Goal: Task Accomplishment & Management: Manage account settings

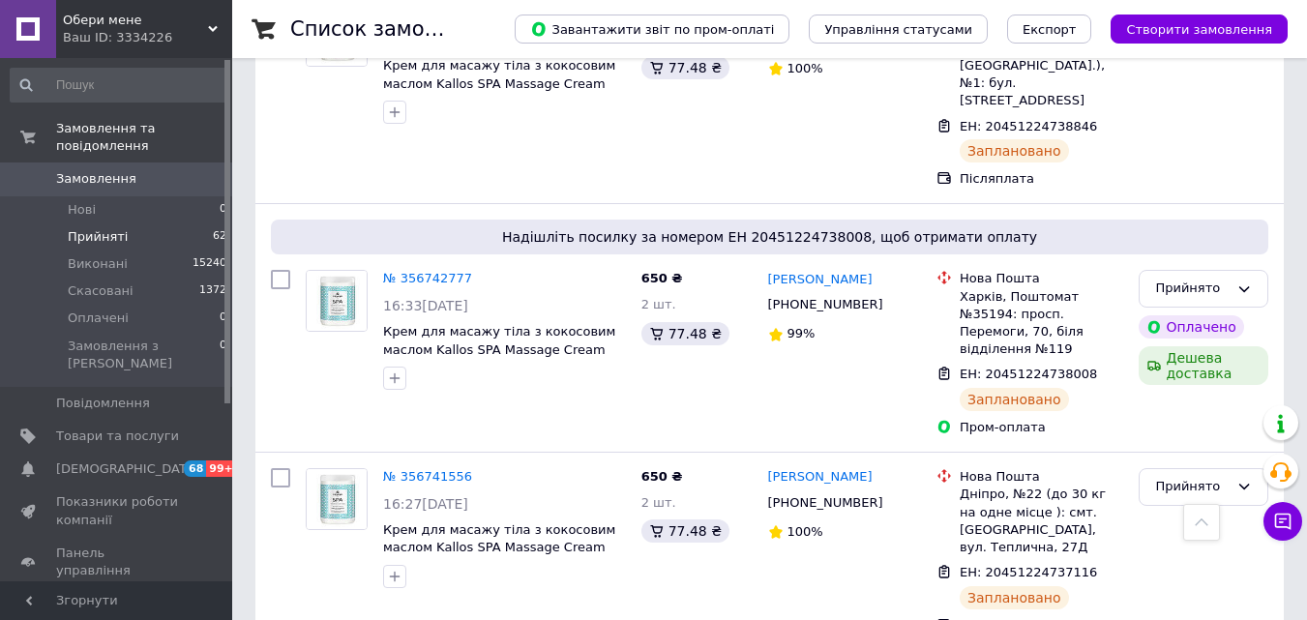
scroll to position [3967, 0]
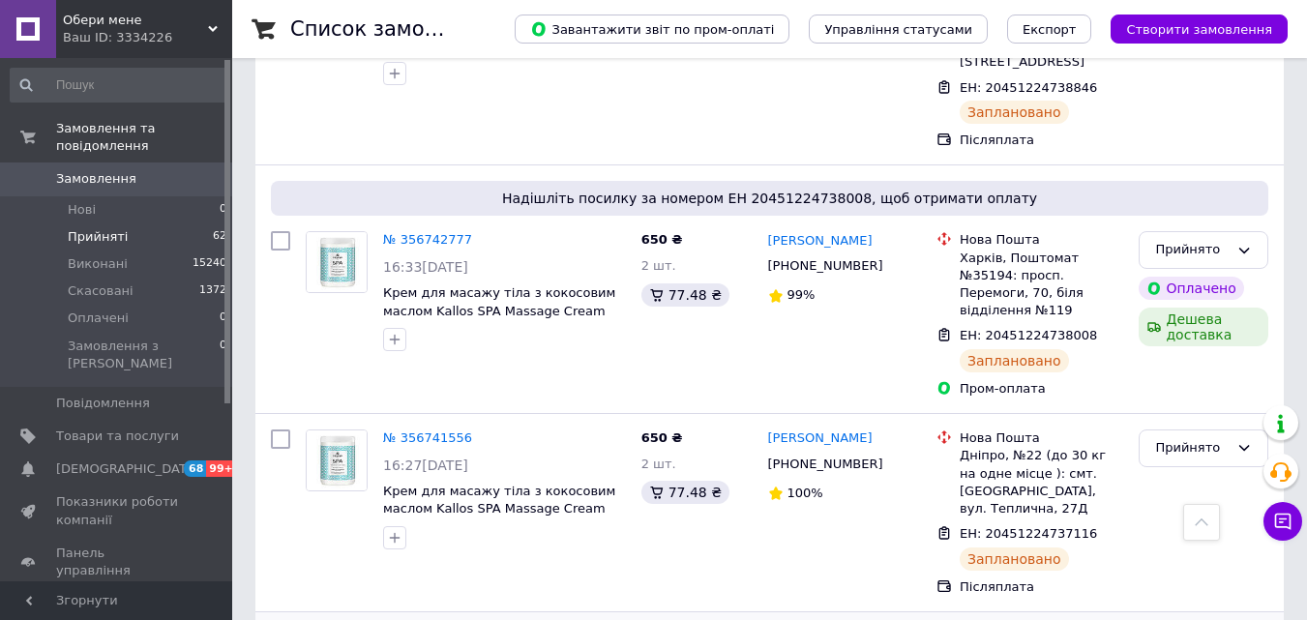
checkbox input "true"
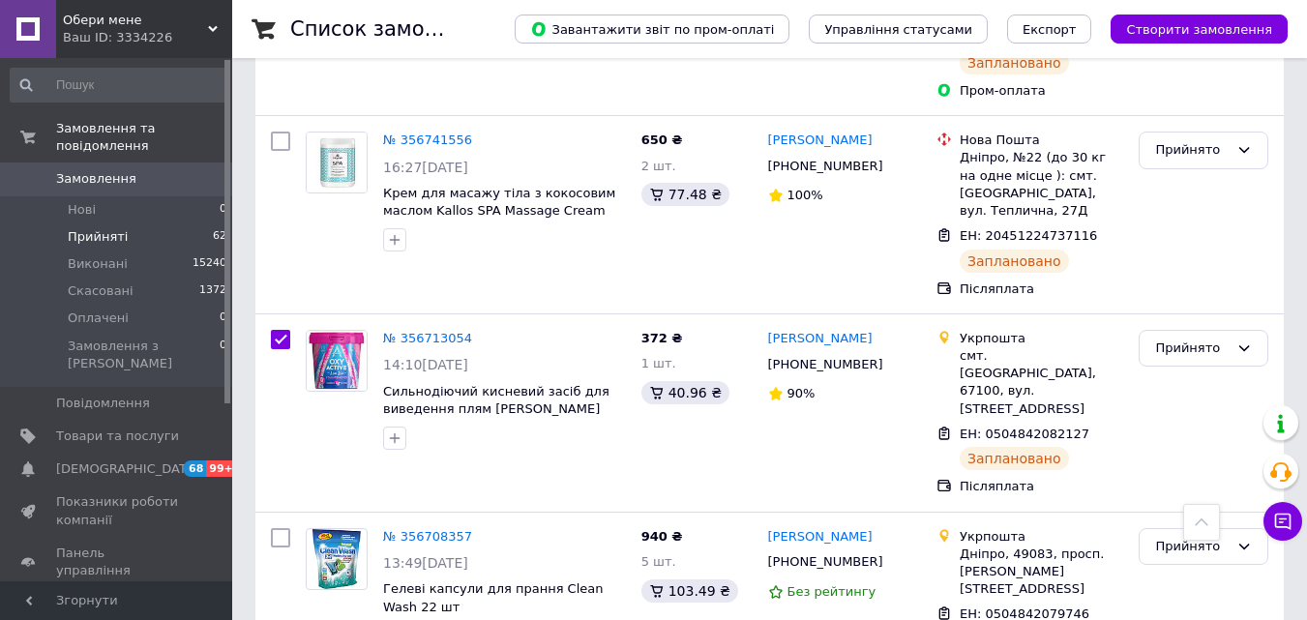
scroll to position [4160, 0]
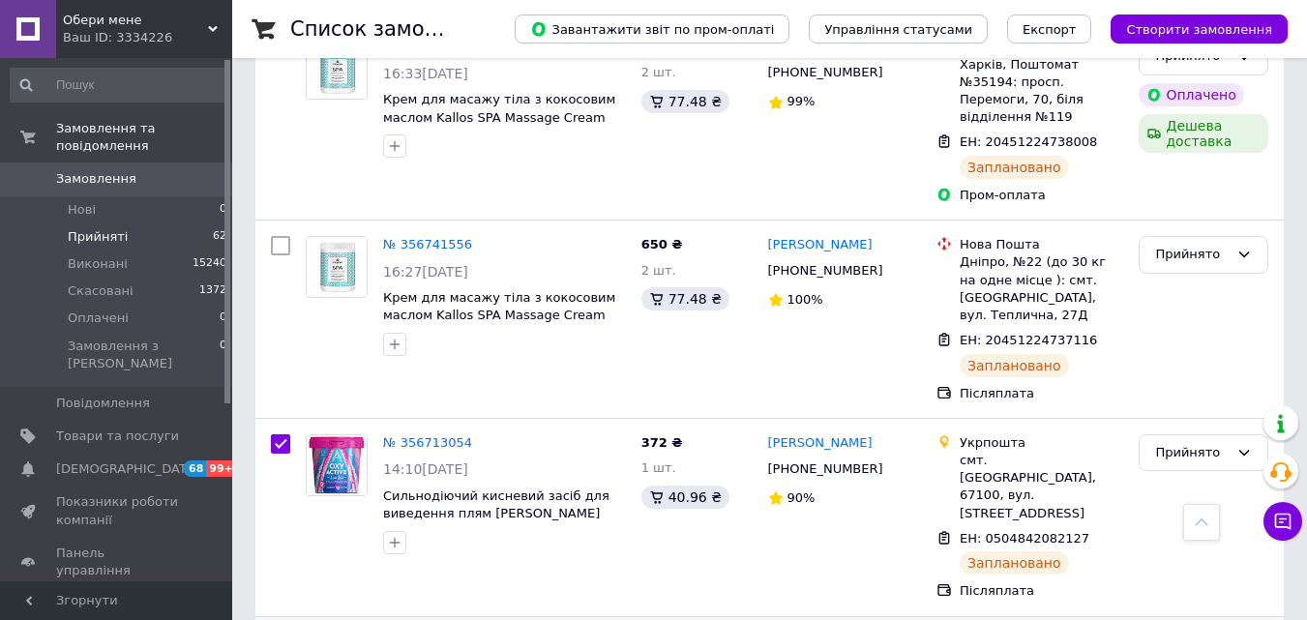
checkbox input "true"
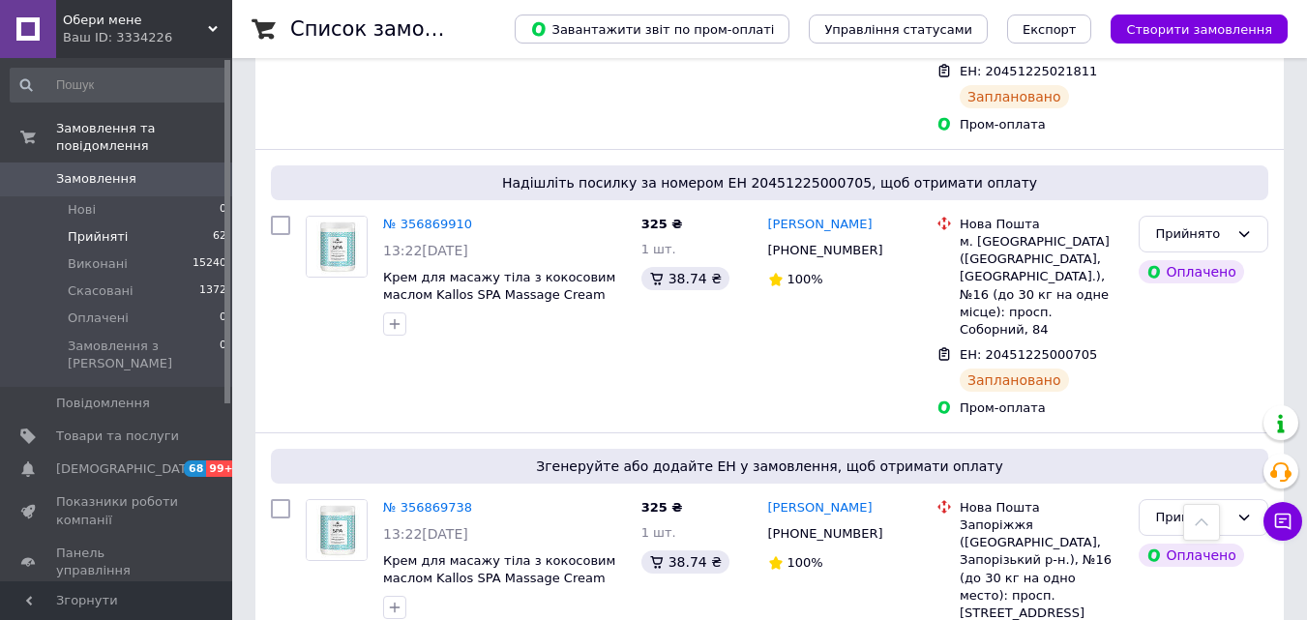
scroll to position [0, 0]
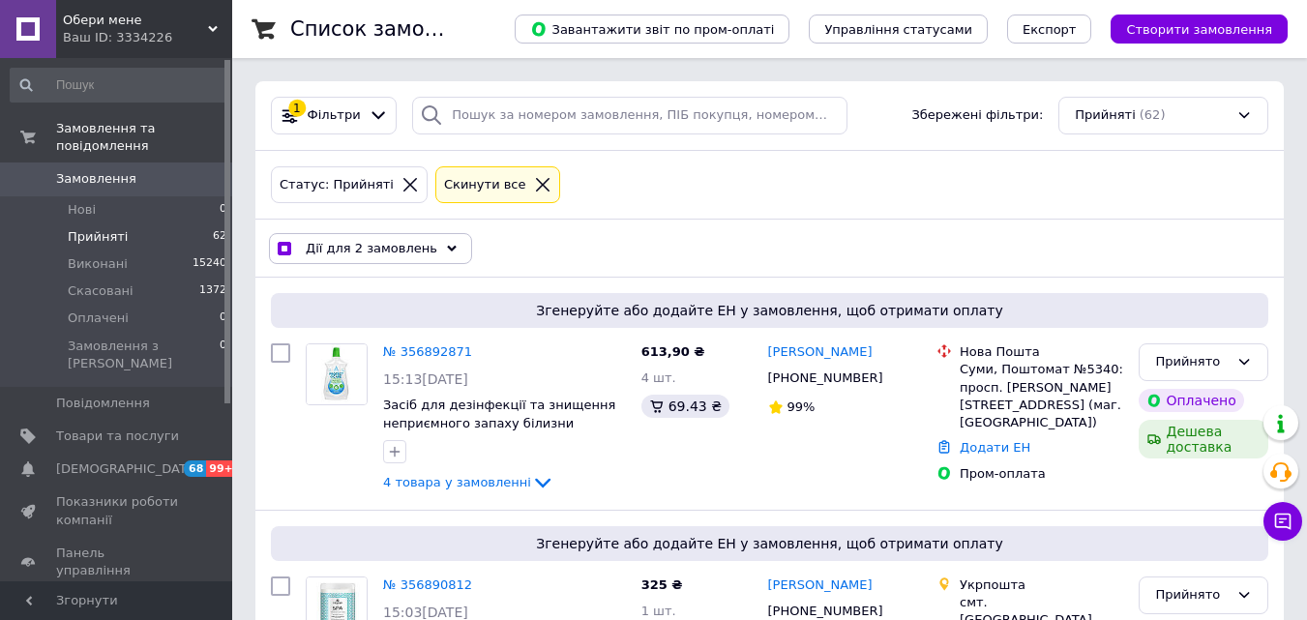
click at [443, 240] on div "Дії для 2 замовлень" at bounding box center [370, 248] width 203 height 31
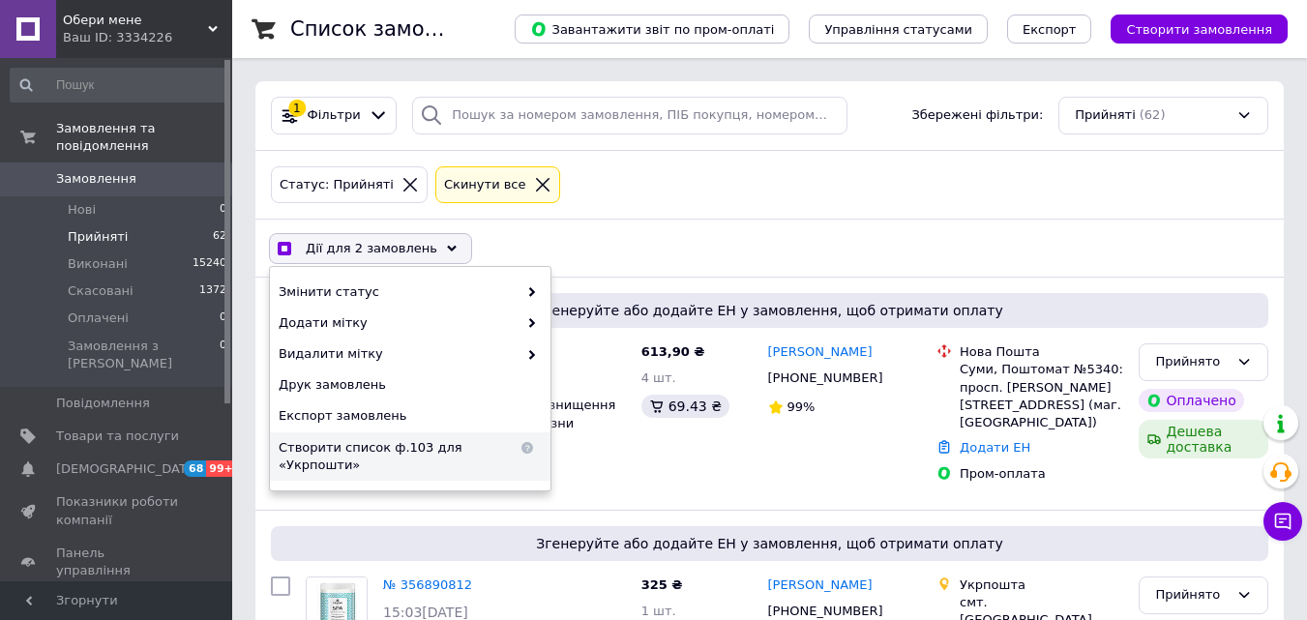
click at [340, 441] on span "Створити список ф.103 для «Укрпошти»" at bounding box center [398, 456] width 239 height 35
click at [126, 28] on span "Обери мене" at bounding box center [135, 20] width 145 height 17
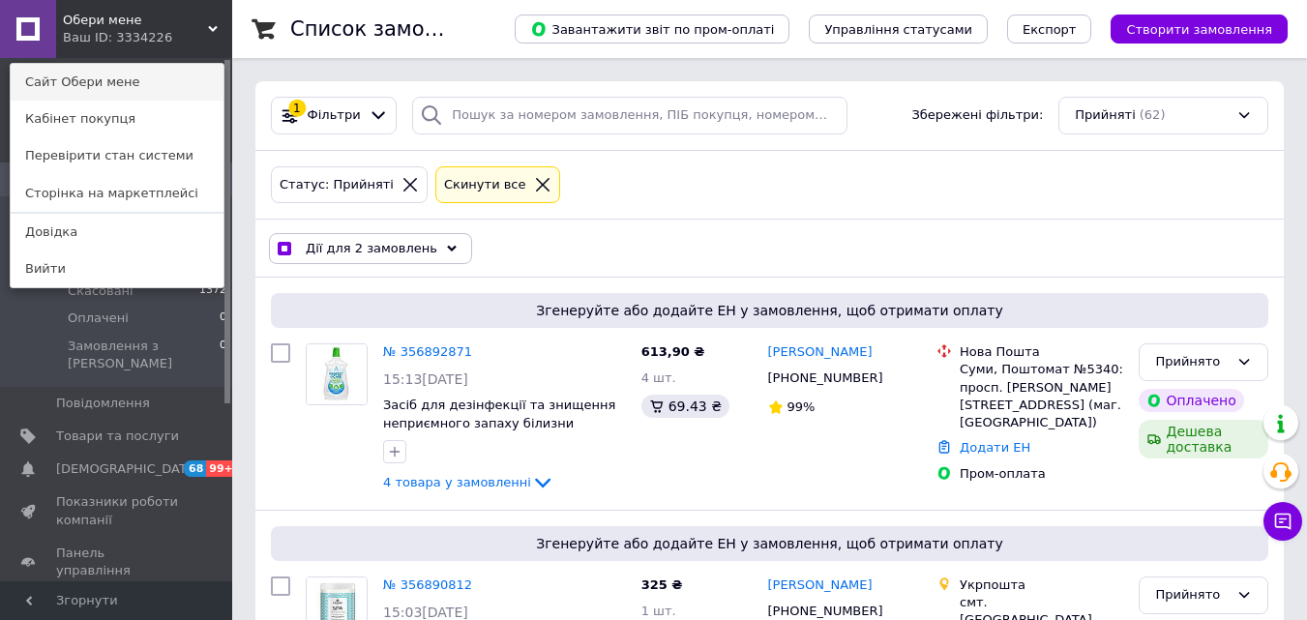
click at [120, 86] on link "Сайт Обери мене" at bounding box center [117, 82] width 213 height 37
checkbox input "true"
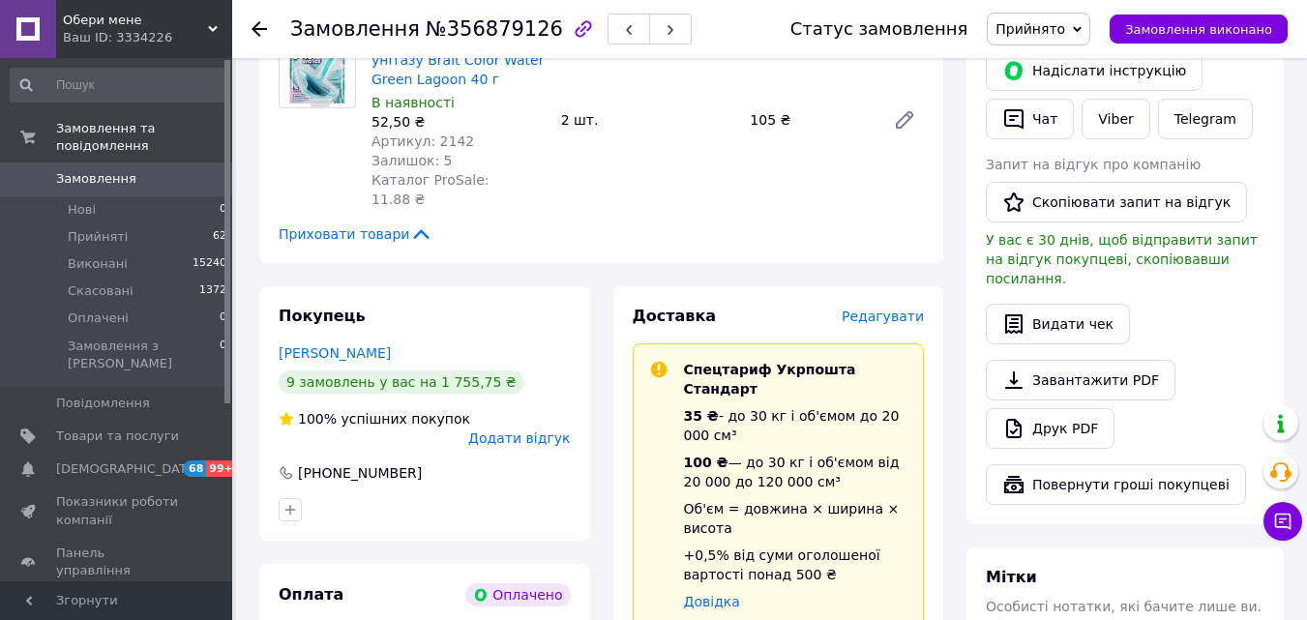
scroll to position [484, 0]
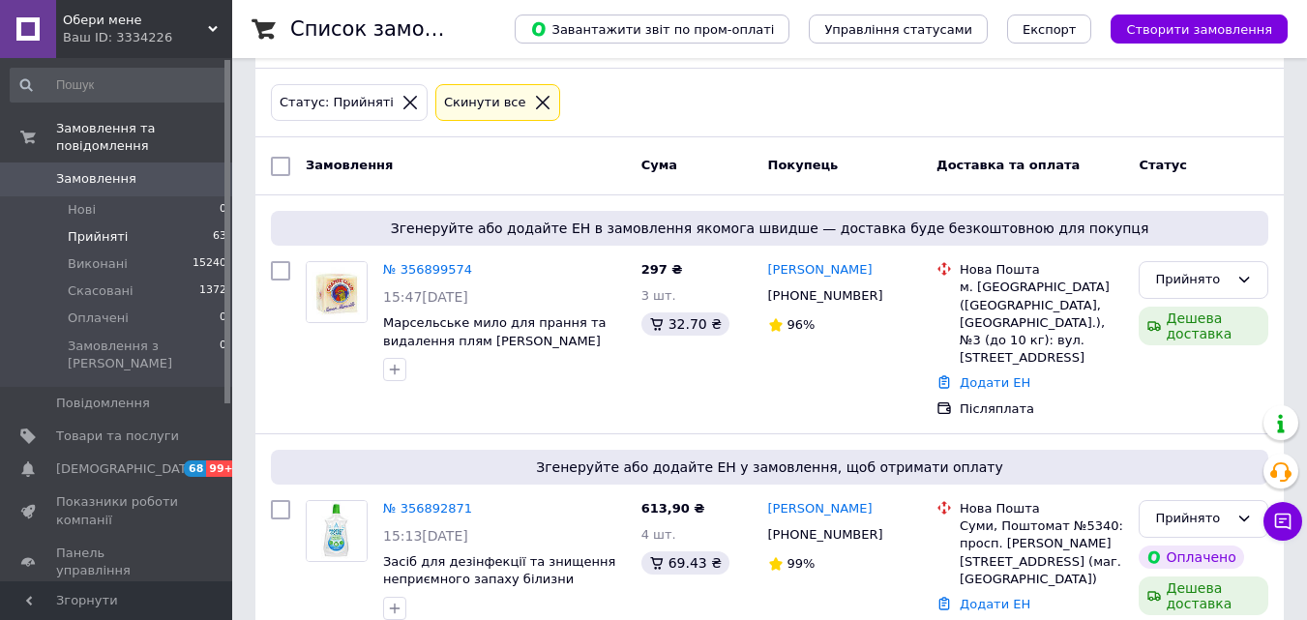
scroll to position [193, 0]
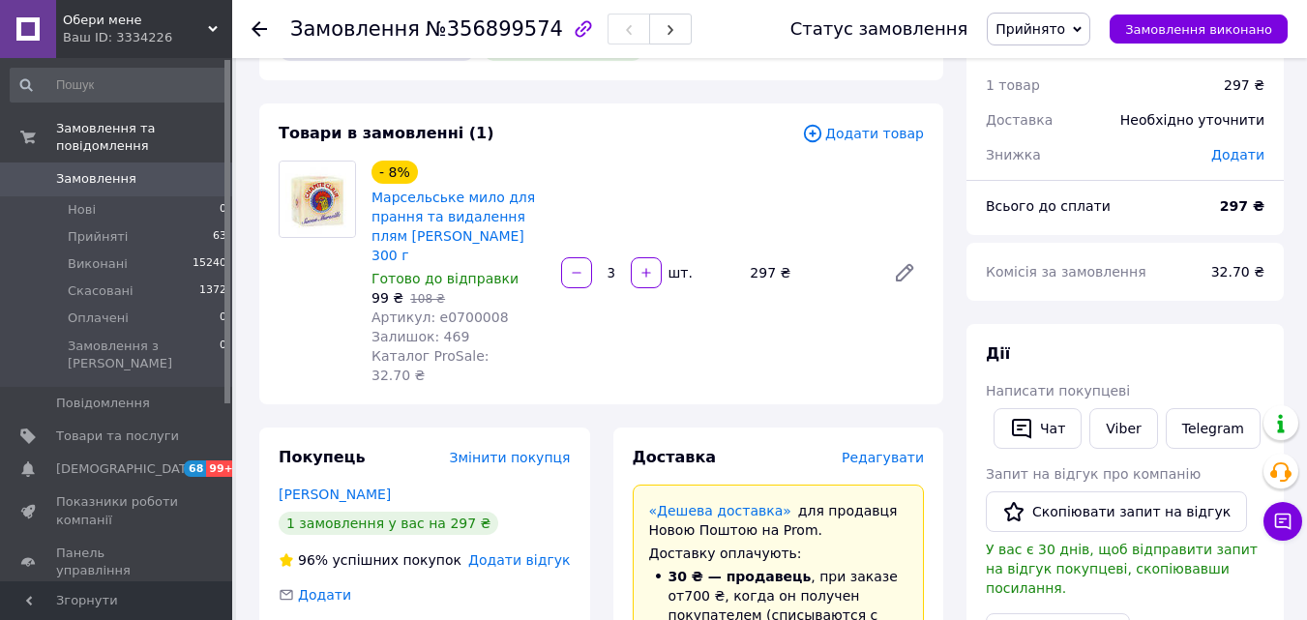
scroll to position [97, 0]
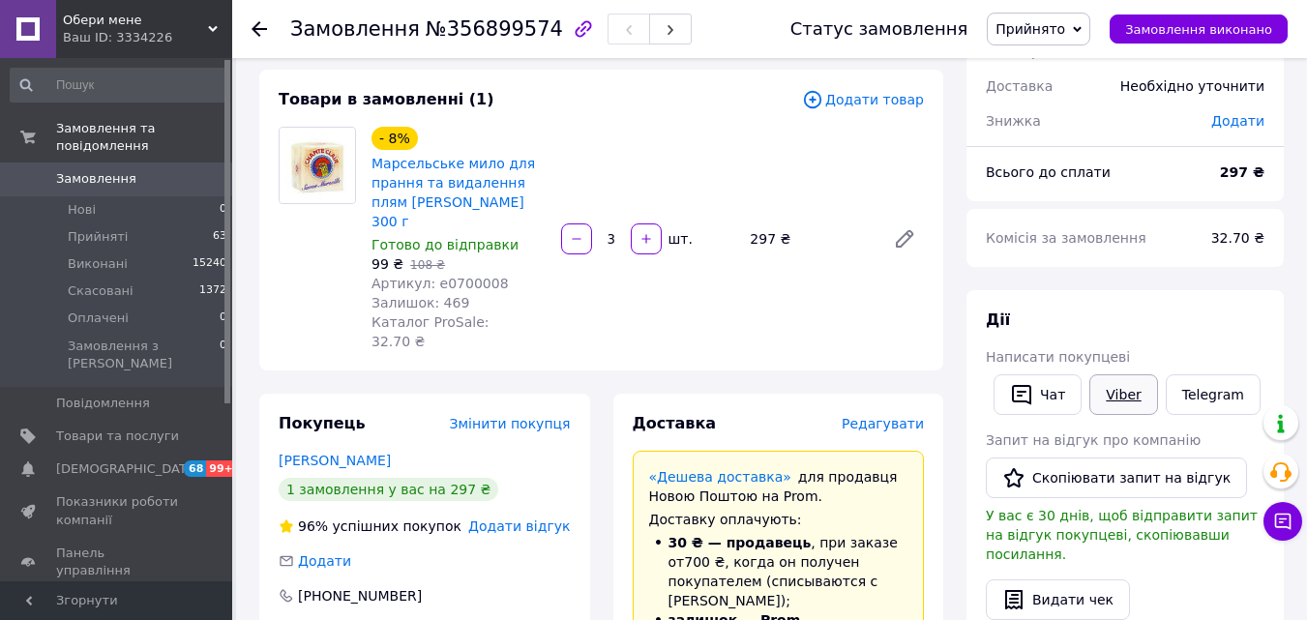
click at [1126, 387] on link "Viber" at bounding box center [1123, 394] width 68 height 41
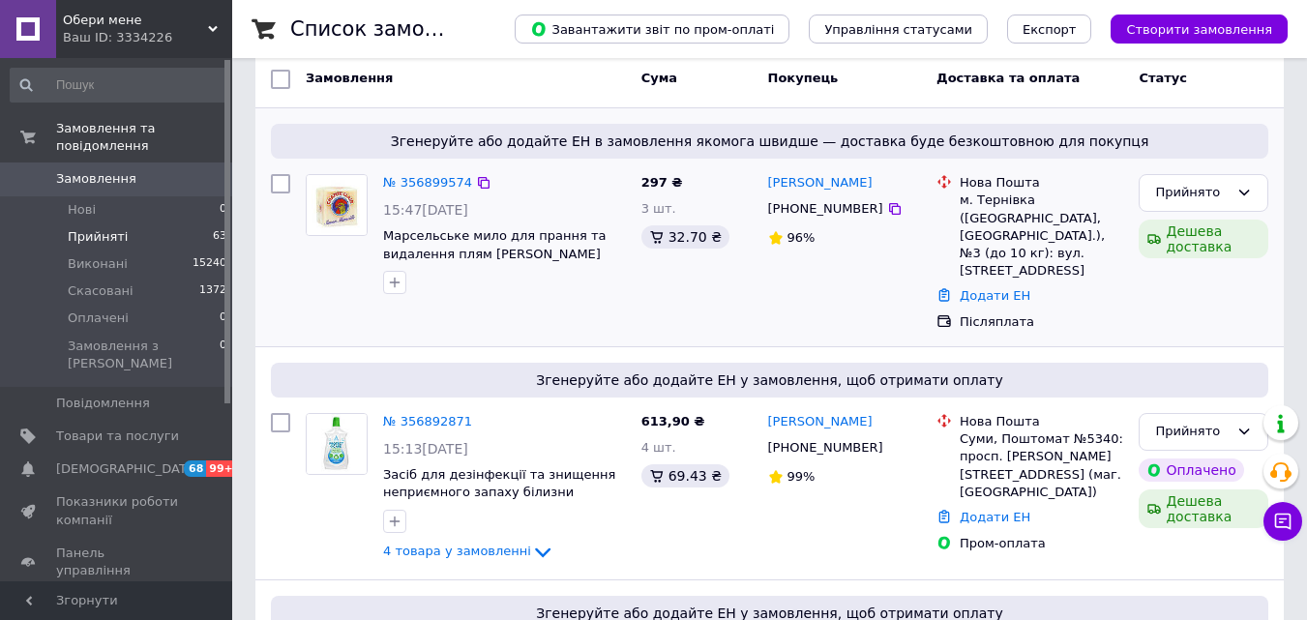
scroll to position [193, 0]
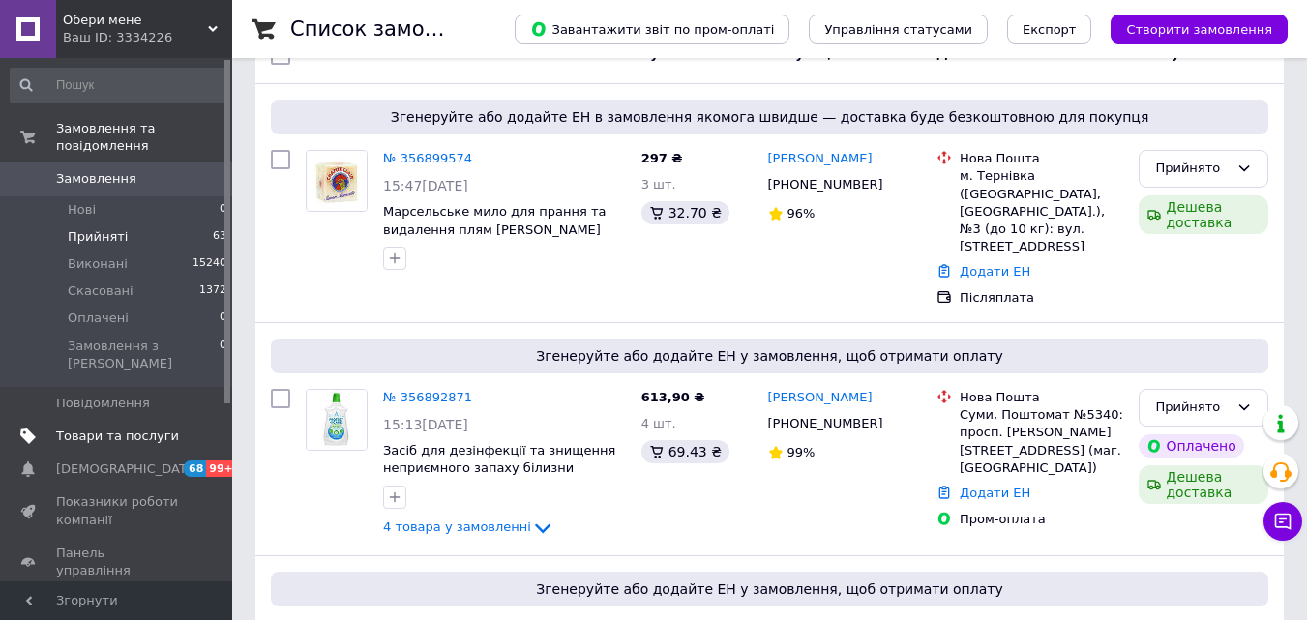
click at [101, 428] on span "Товари та послуги" at bounding box center [117, 436] width 123 height 17
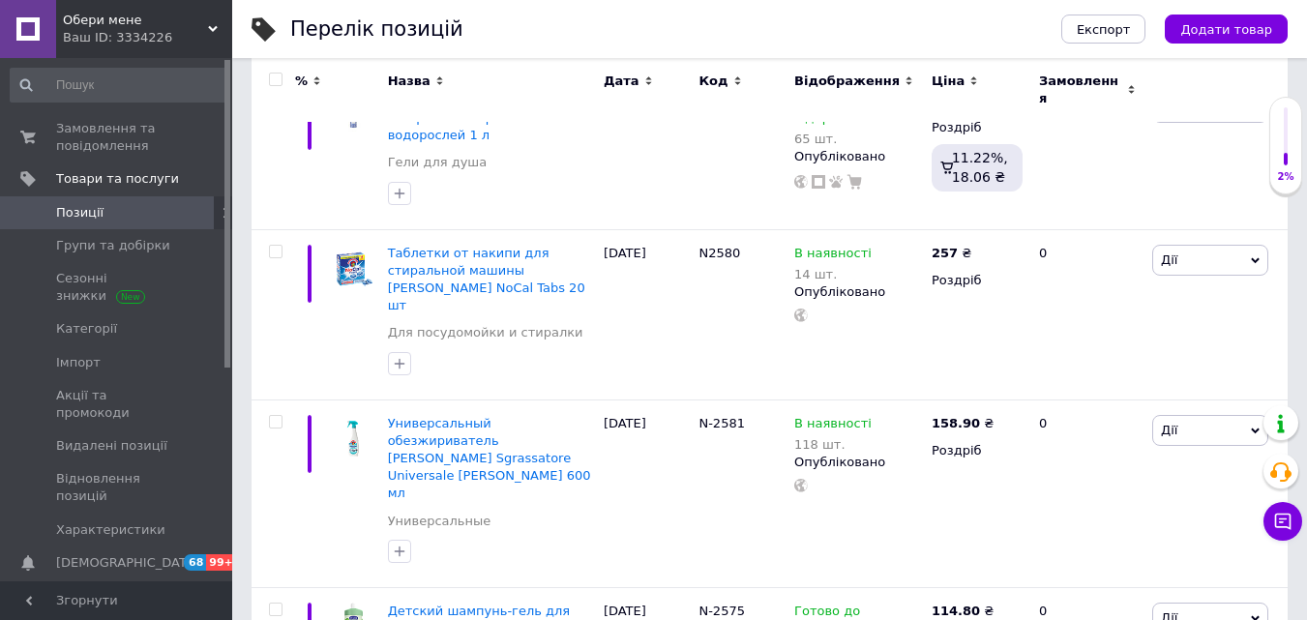
scroll to position [484, 0]
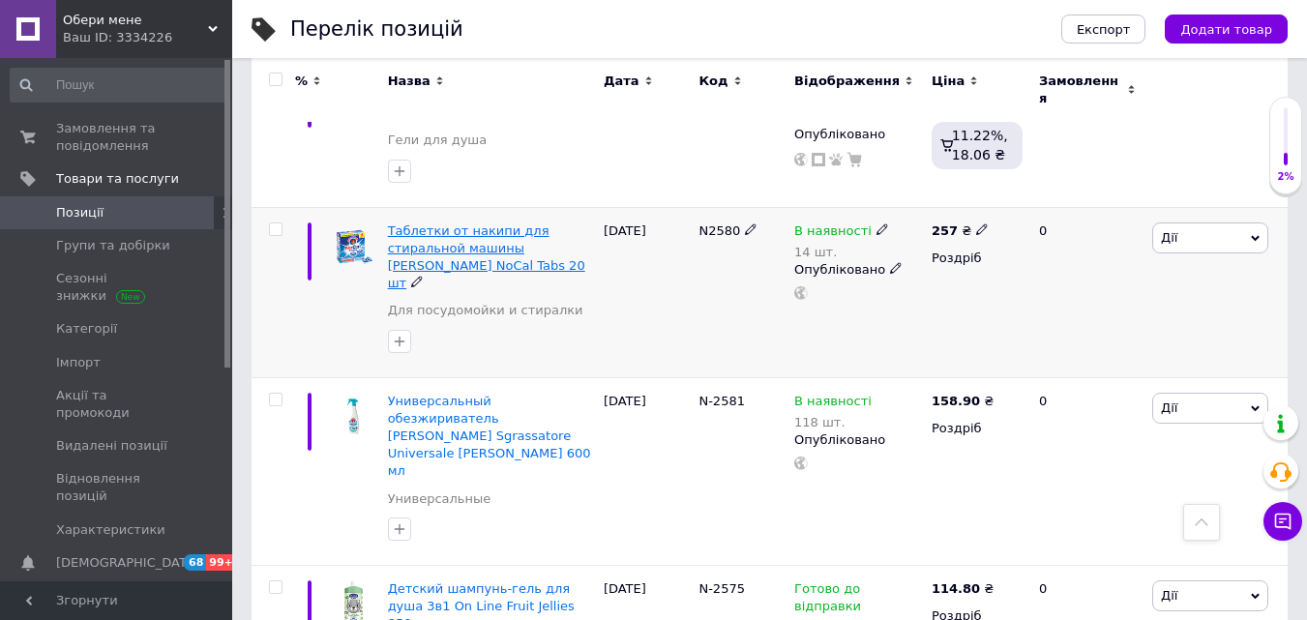
click at [404, 223] on span "Таблетки от накипи для стиральной машины Chante Clair NoCal Tabs 20 шт" at bounding box center [486, 257] width 197 height 68
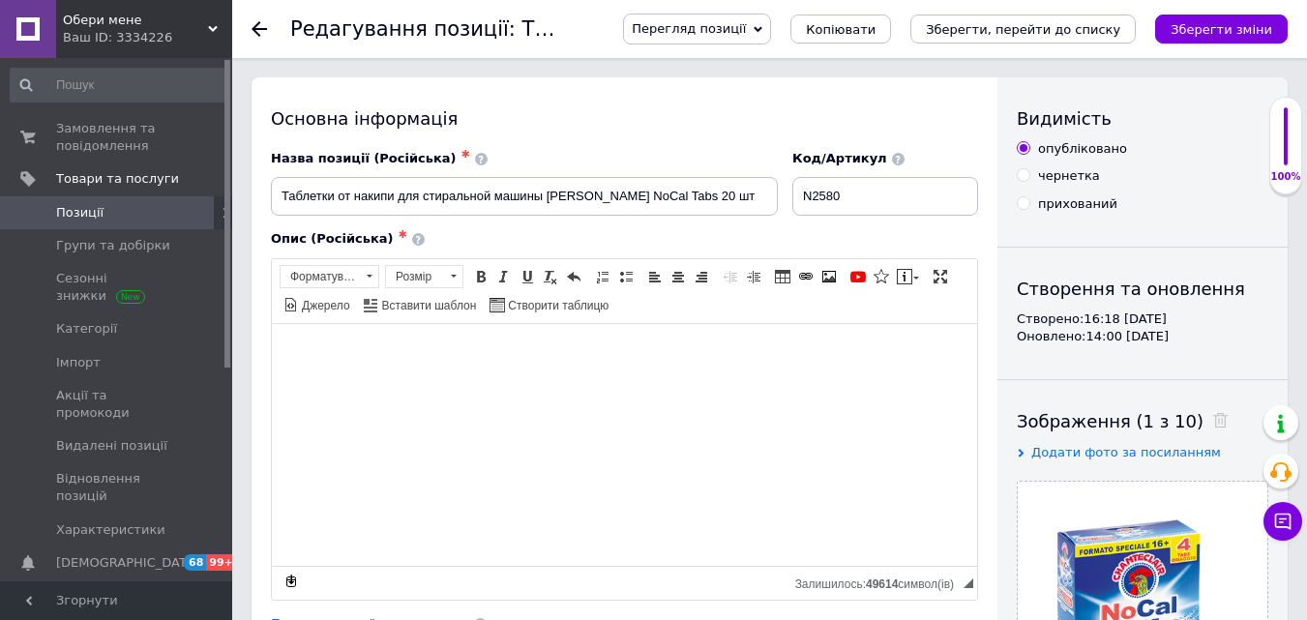
click at [104, 23] on span "Обери мене" at bounding box center [135, 20] width 145 height 17
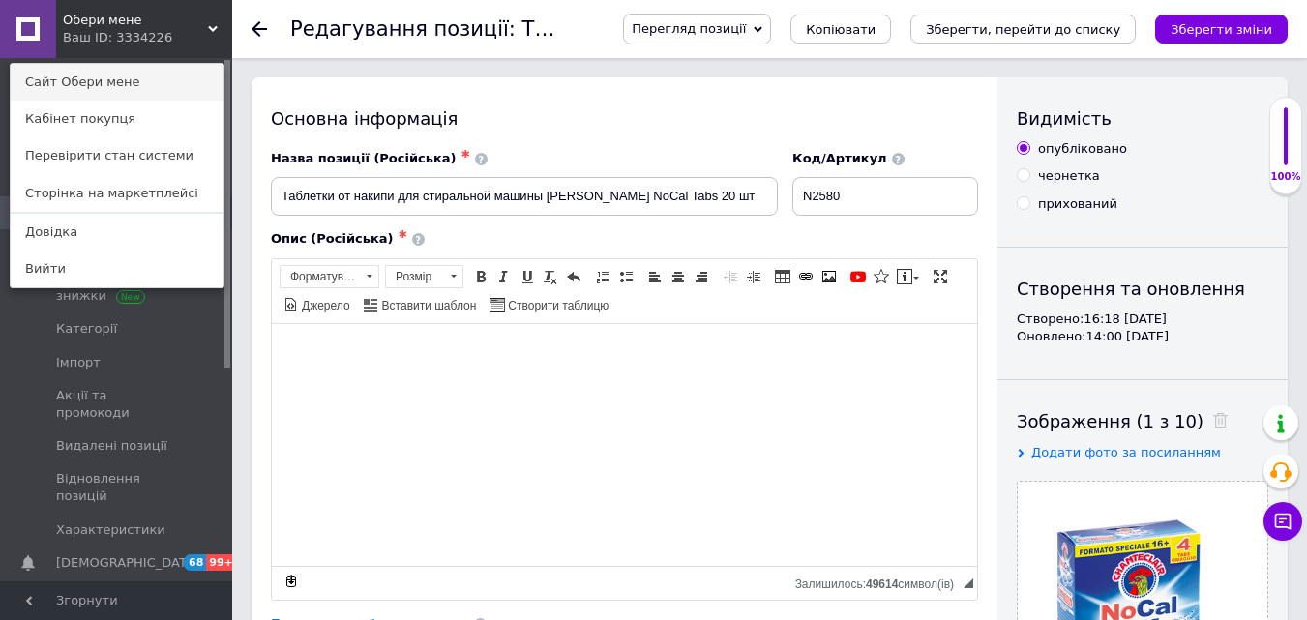
click at [105, 74] on link "Сайт Обери мене" at bounding box center [117, 82] width 213 height 37
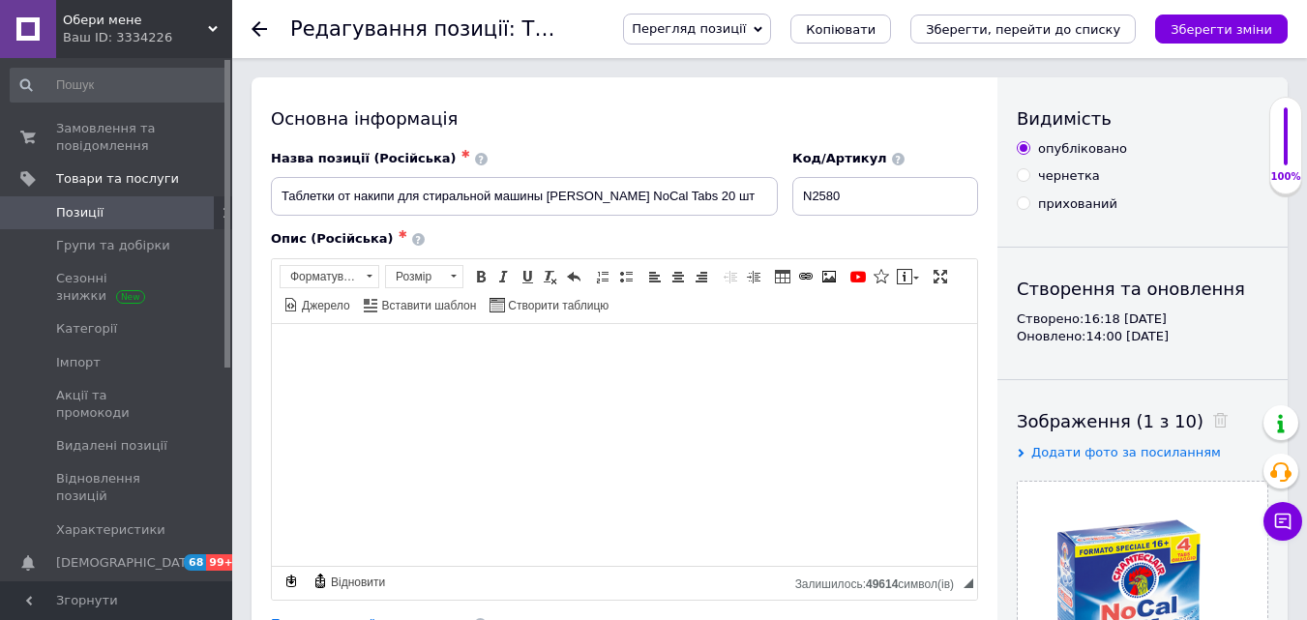
click at [260, 25] on icon at bounding box center [259, 28] width 15 height 15
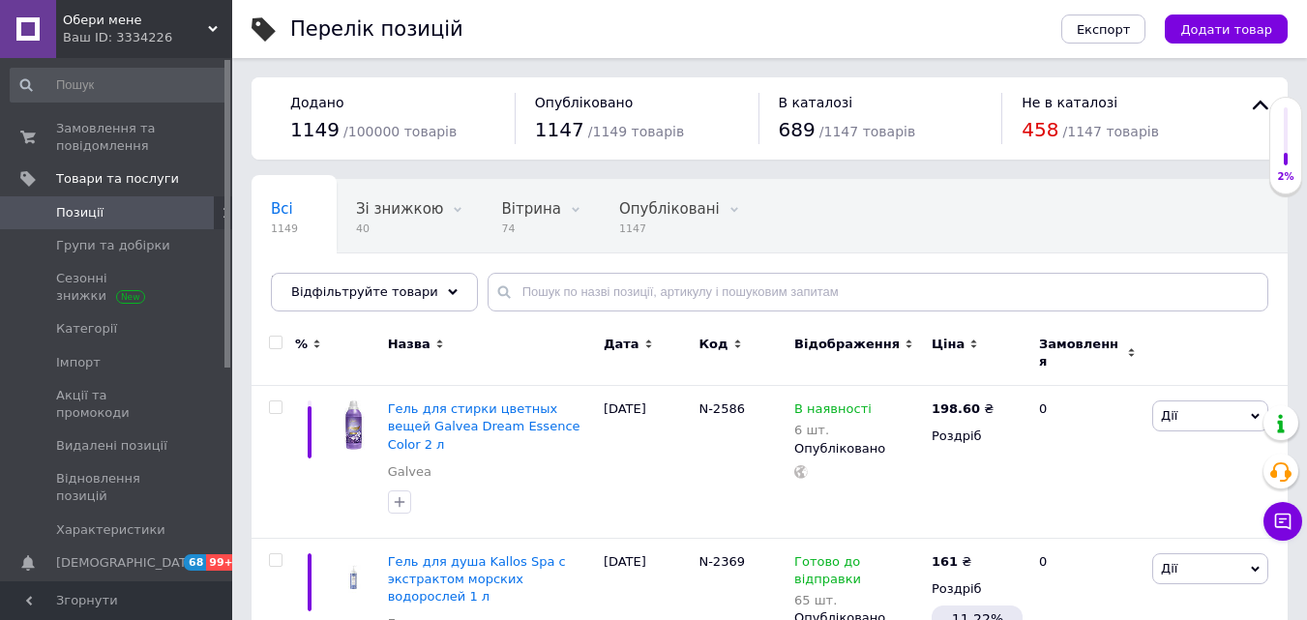
click at [101, 25] on span "Обери мене" at bounding box center [135, 20] width 145 height 17
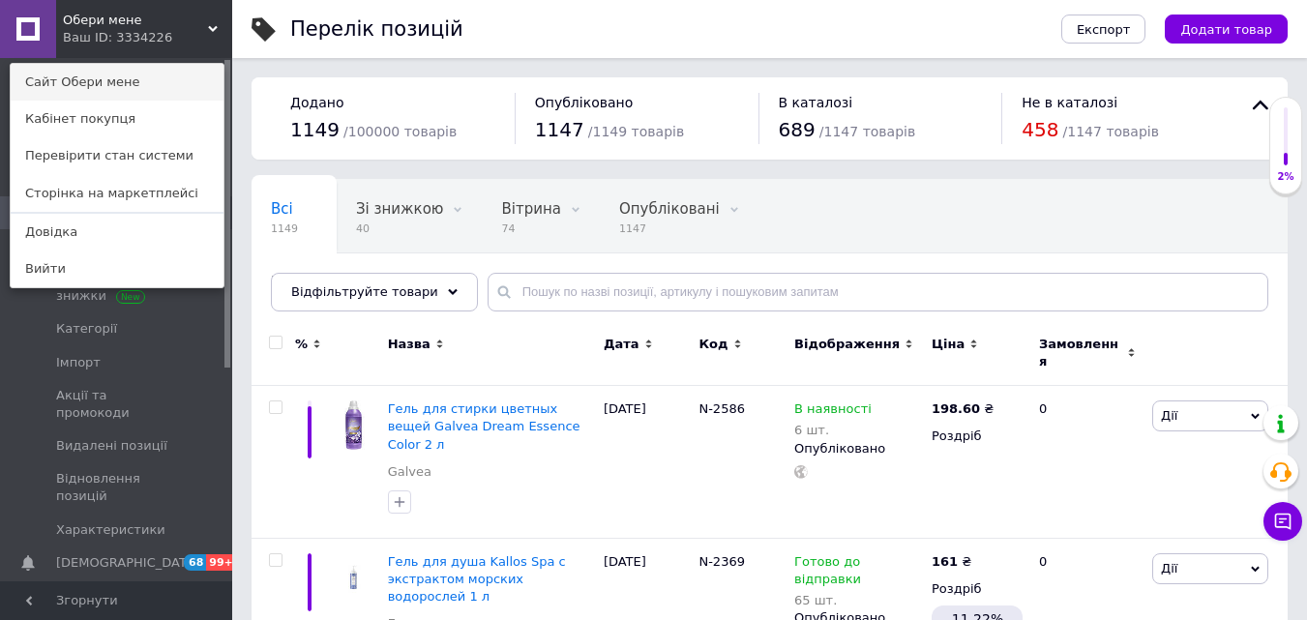
click at [87, 77] on link "Сайт Обери мене" at bounding box center [117, 82] width 213 height 37
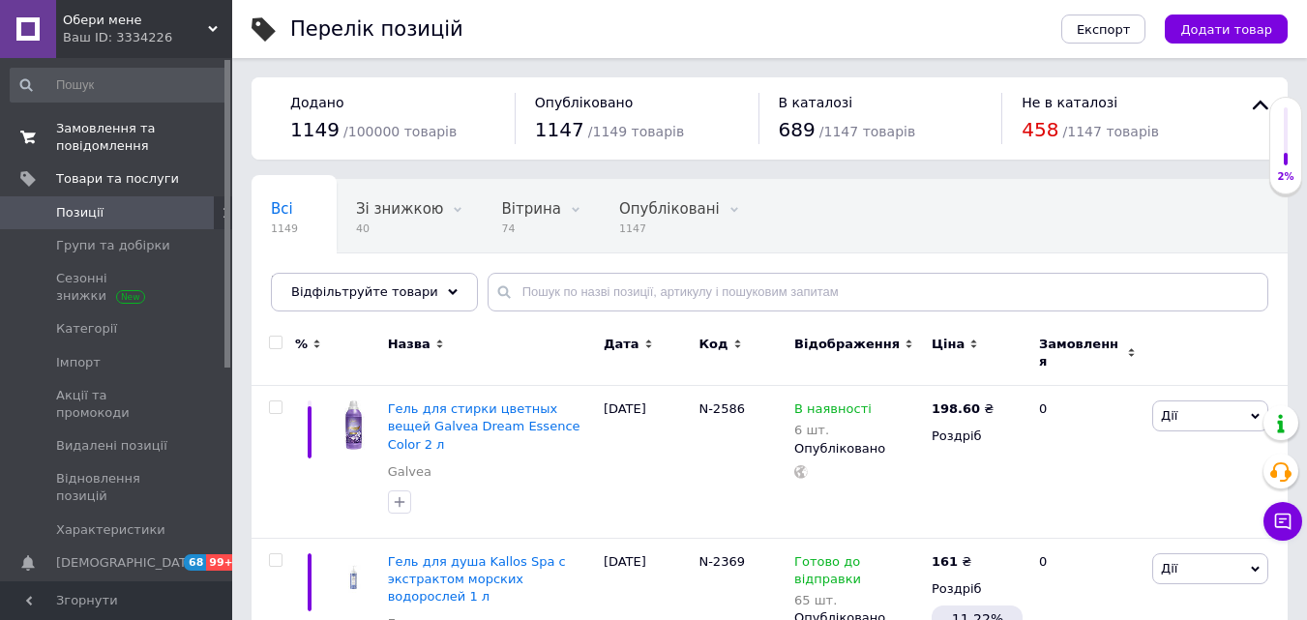
click at [131, 137] on span "Замовлення та повідомлення" at bounding box center [117, 137] width 123 height 35
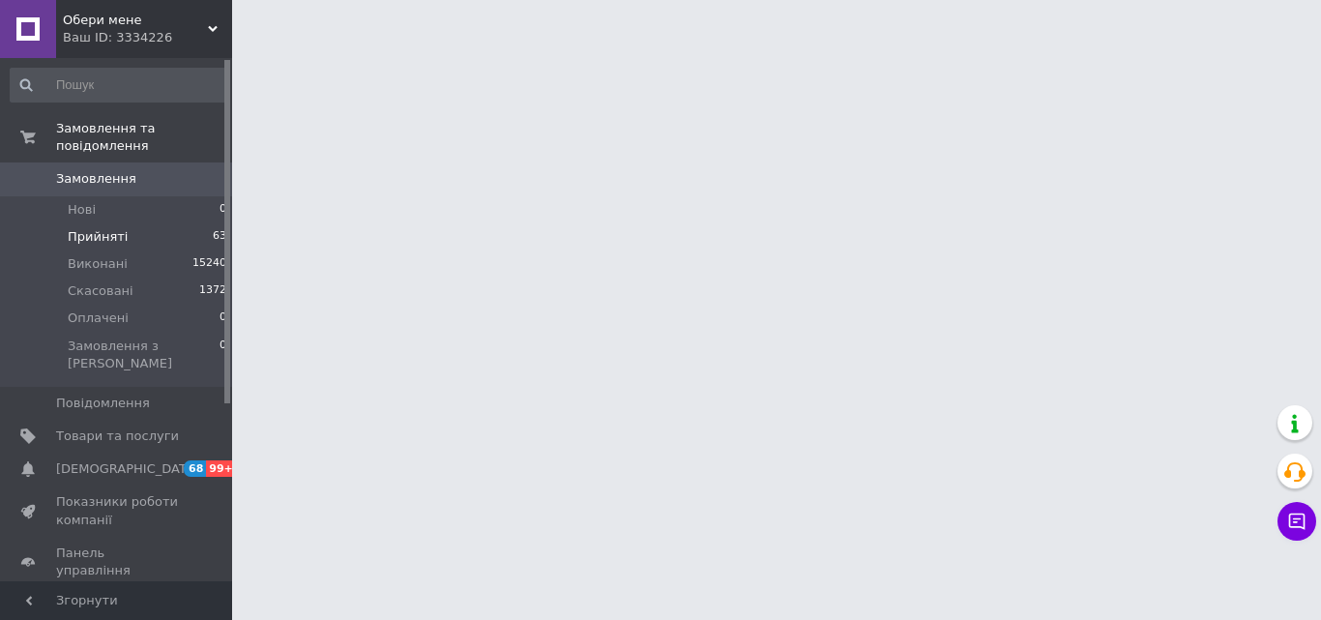
click at [109, 228] on span "Прийняті" at bounding box center [98, 236] width 60 height 17
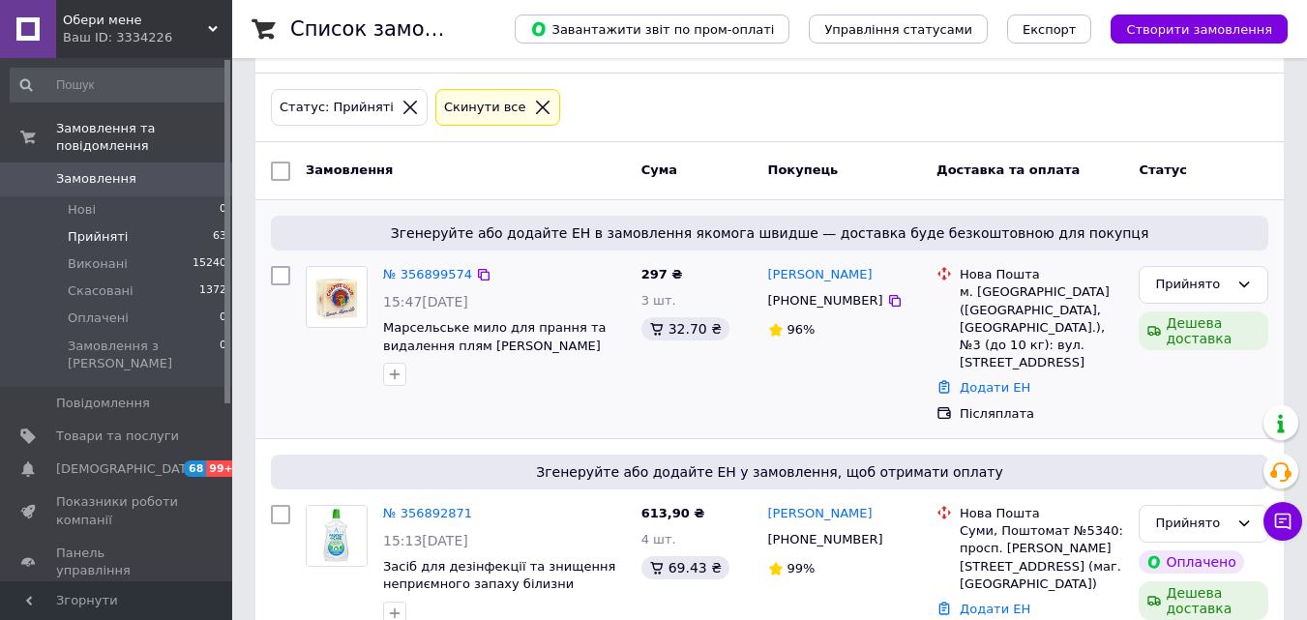
scroll to position [290, 0]
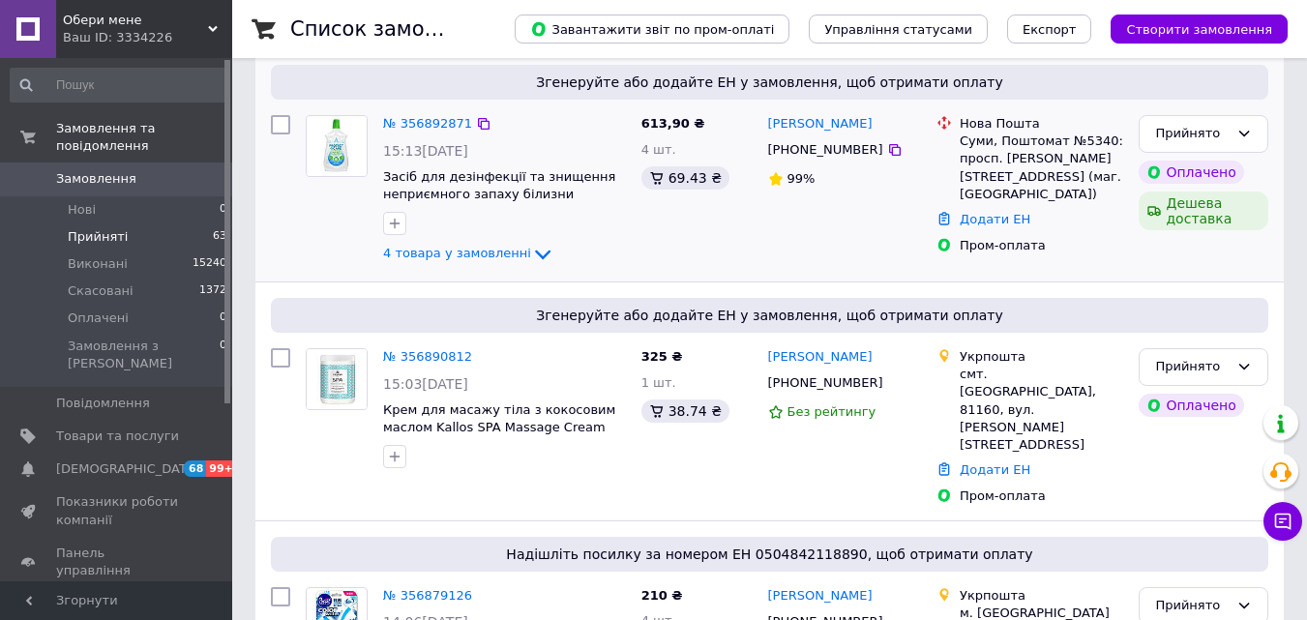
scroll to position [484, 0]
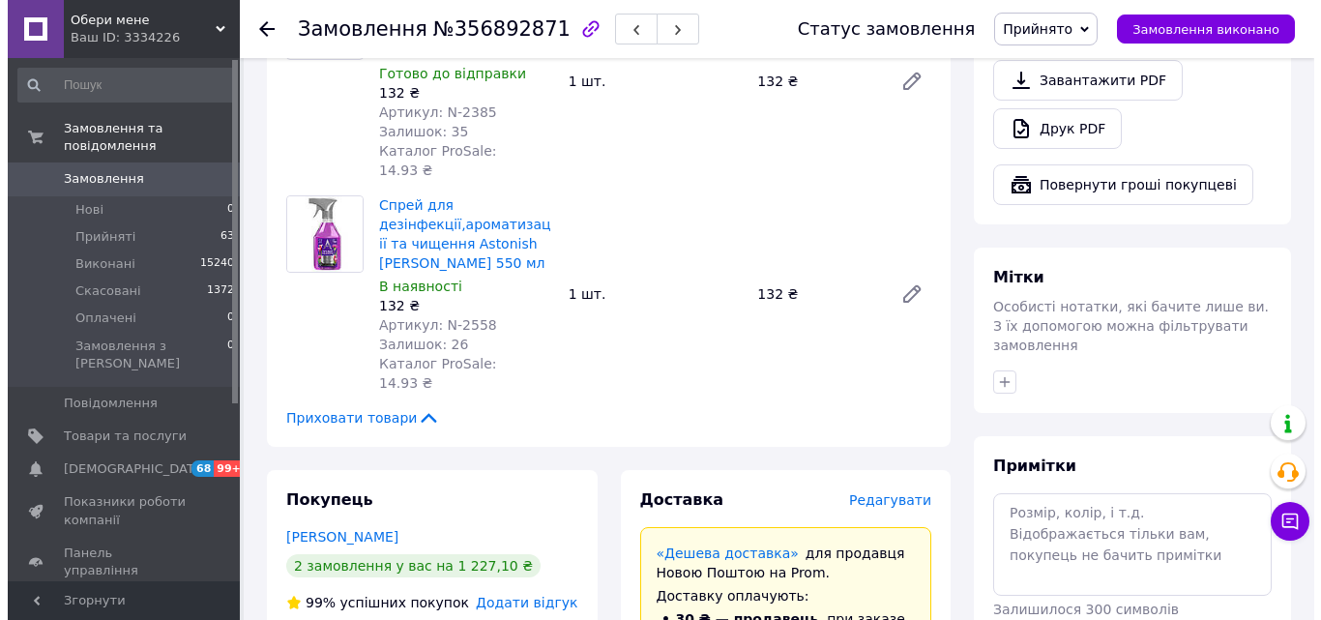
scroll to position [774, 0]
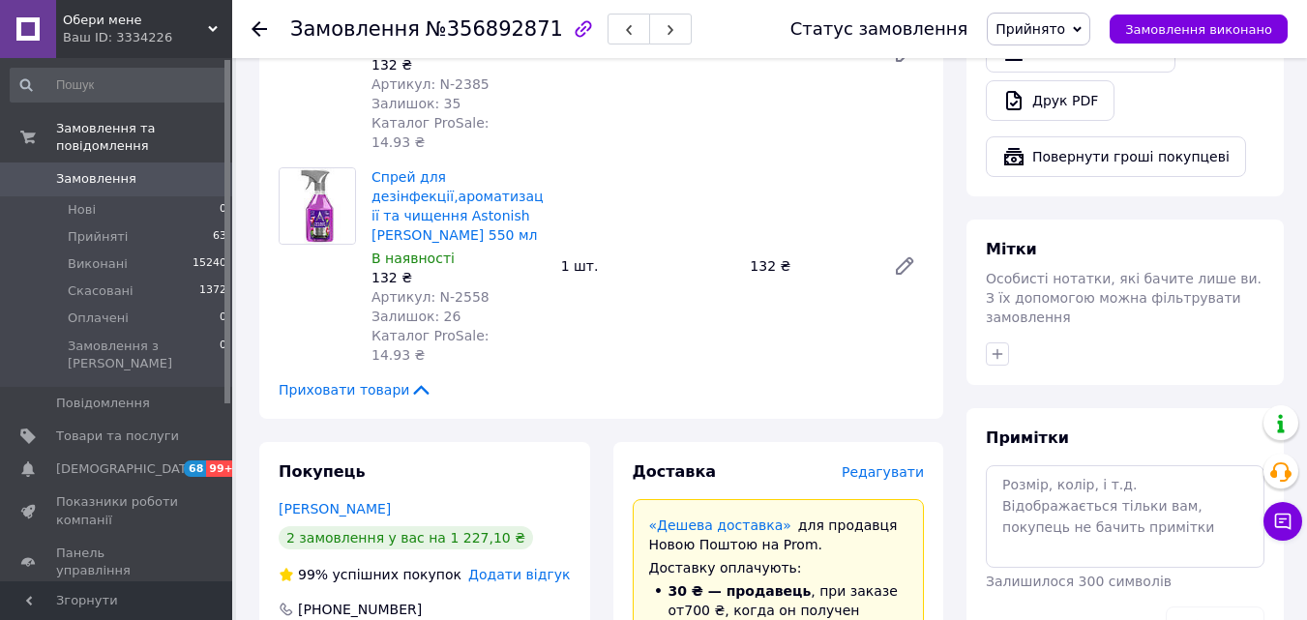
click at [880, 464] on span "Редагувати" at bounding box center [883, 471] width 82 height 15
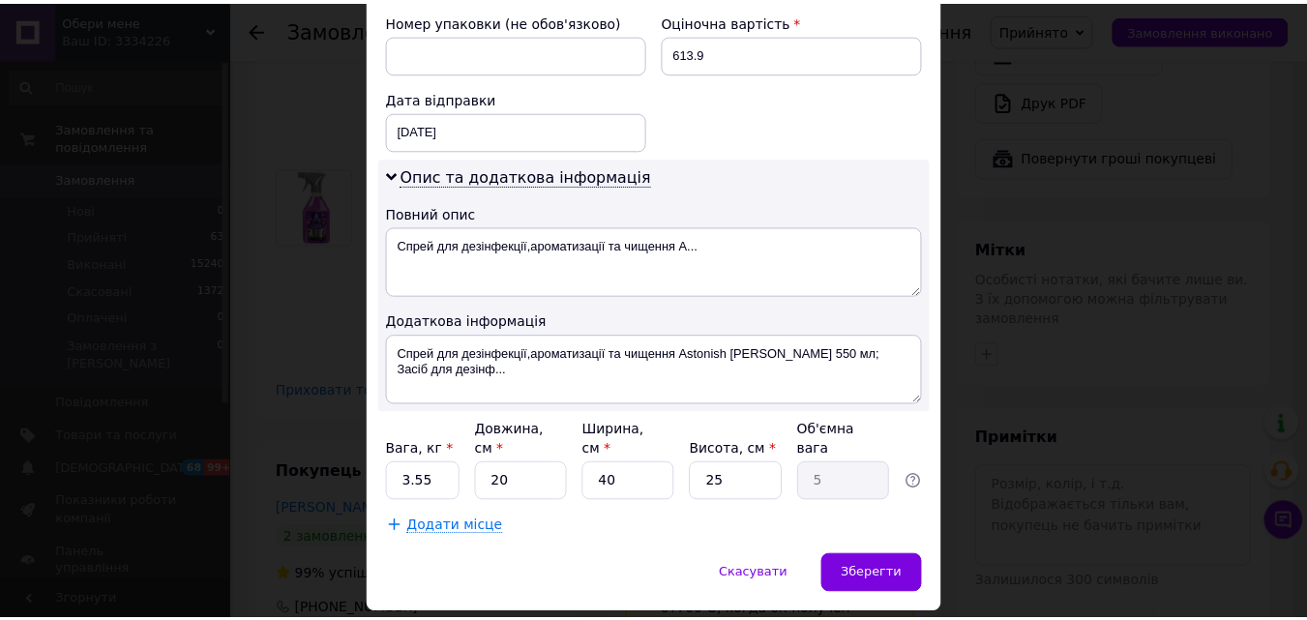
scroll to position [881, 0]
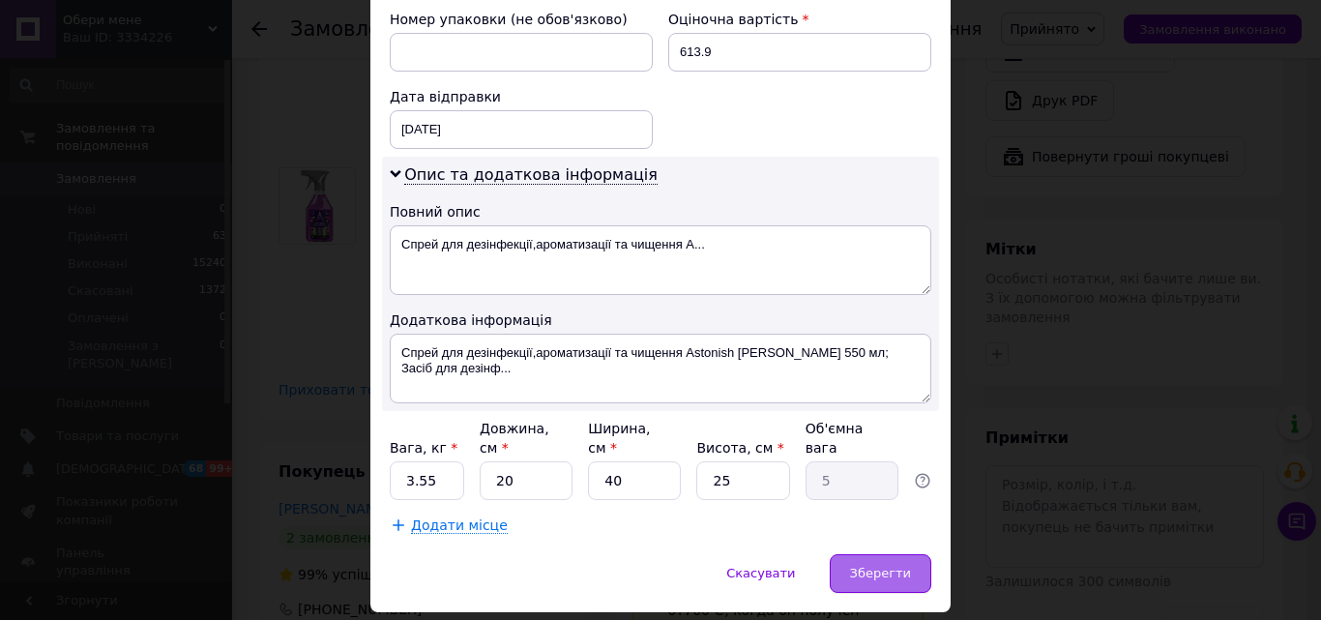
click at [918, 554] on div "Зберегти" at bounding box center [881, 573] width 102 height 39
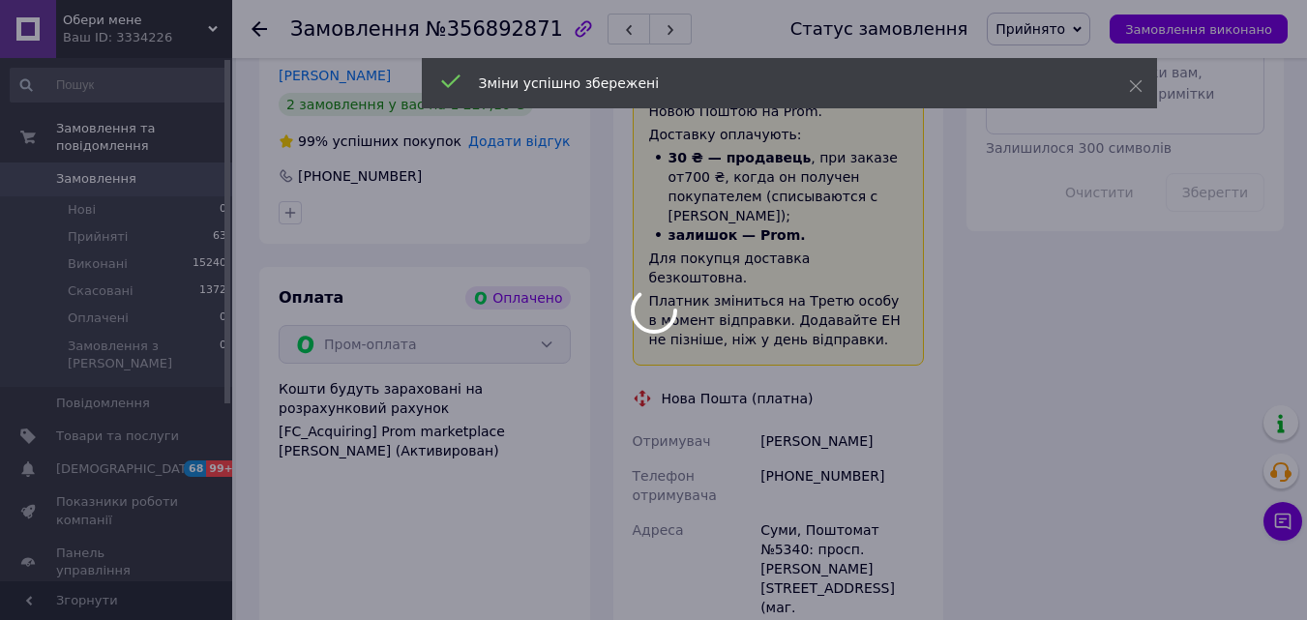
scroll to position [1451, 0]
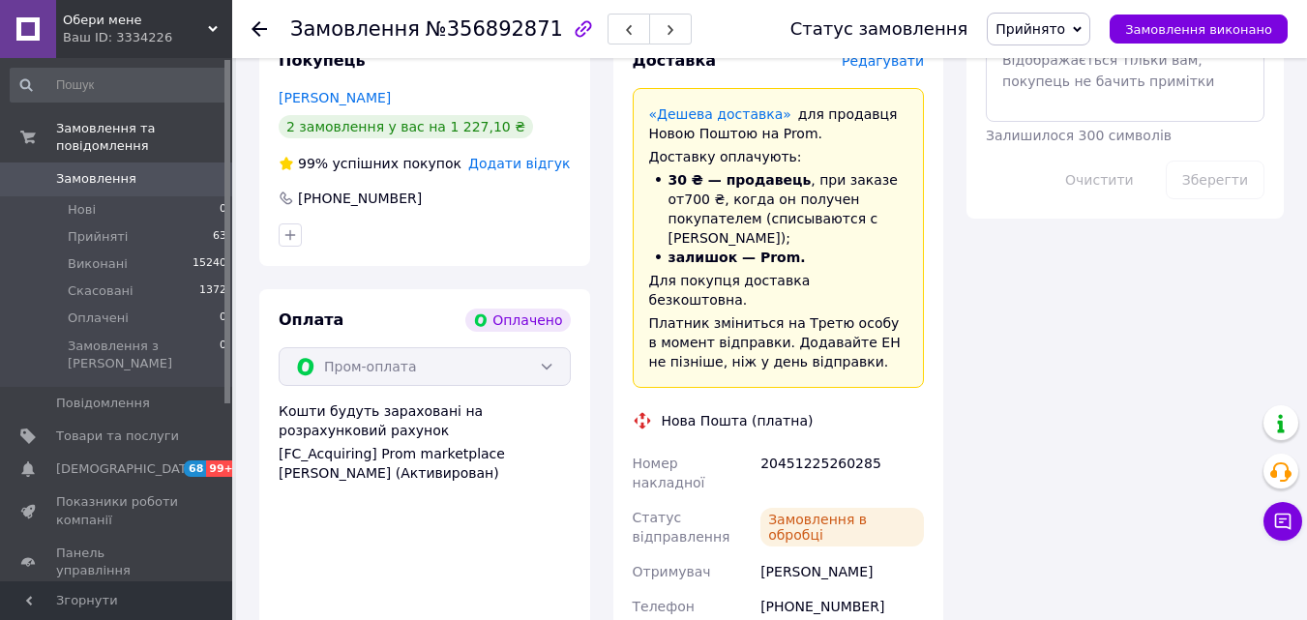
scroll to position [1161, 0]
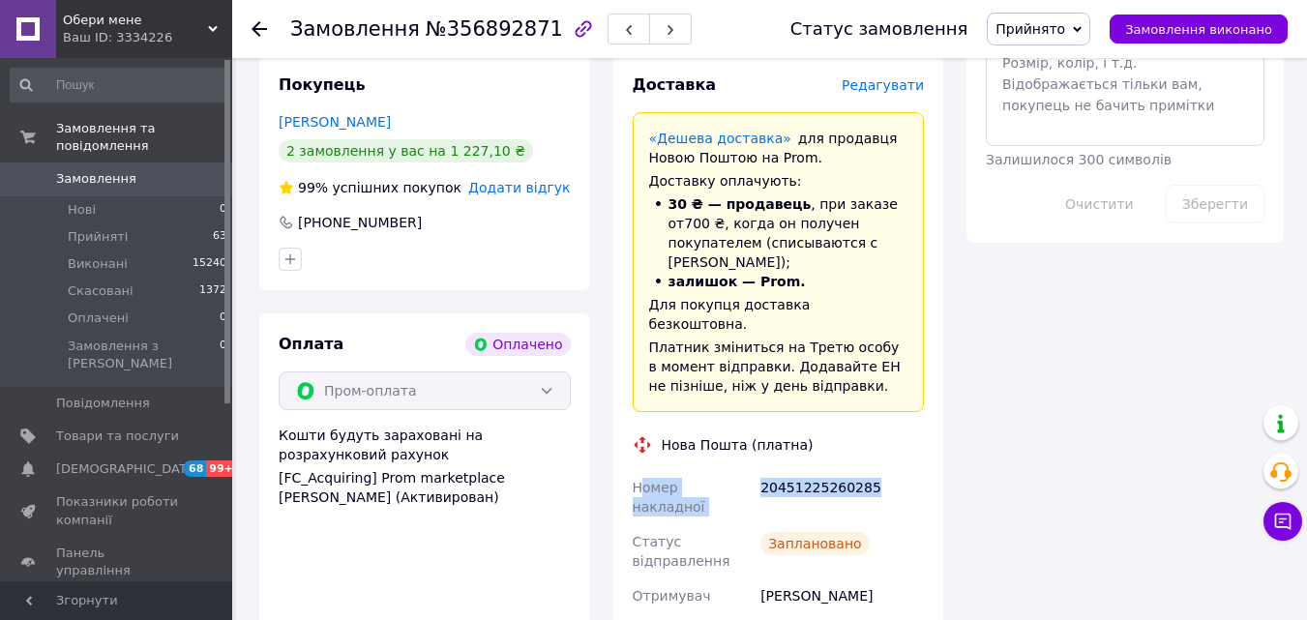
drag, startPoint x: 871, startPoint y: 331, endPoint x: 638, endPoint y: 338, distance: 232.3
drag, startPoint x: 633, startPoint y: 337, endPoint x: 903, endPoint y: 340, distance: 269.9
copy div "Номер накладної 20451225260285"
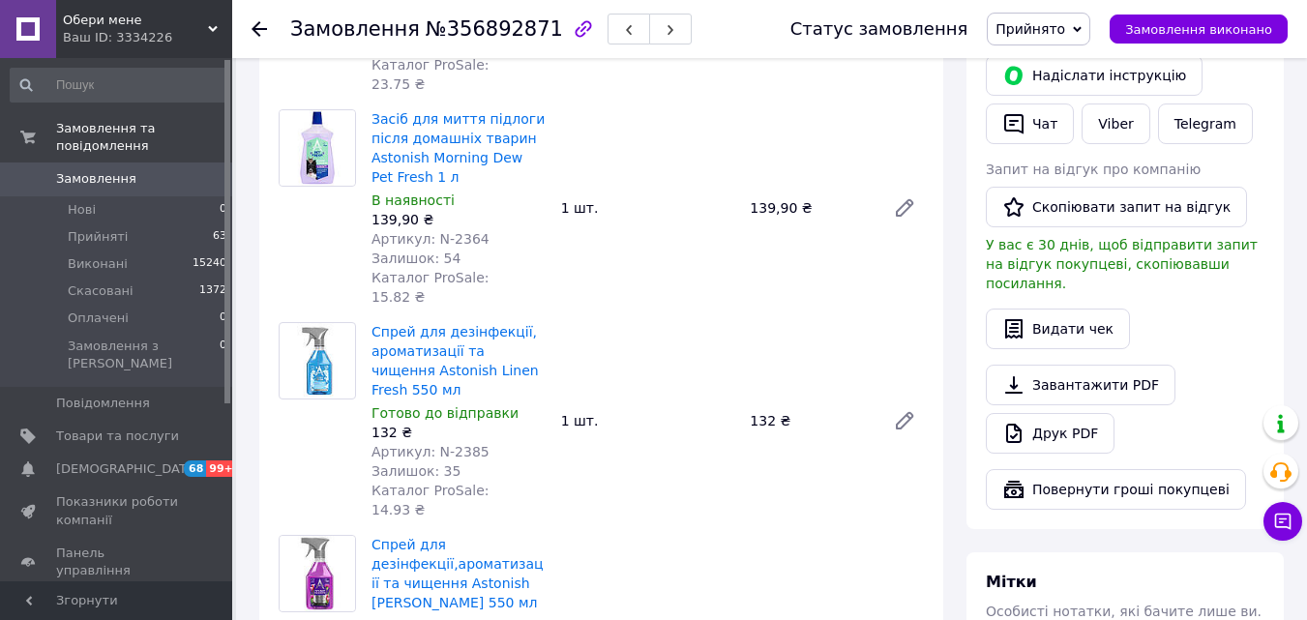
scroll to position [290, 0]
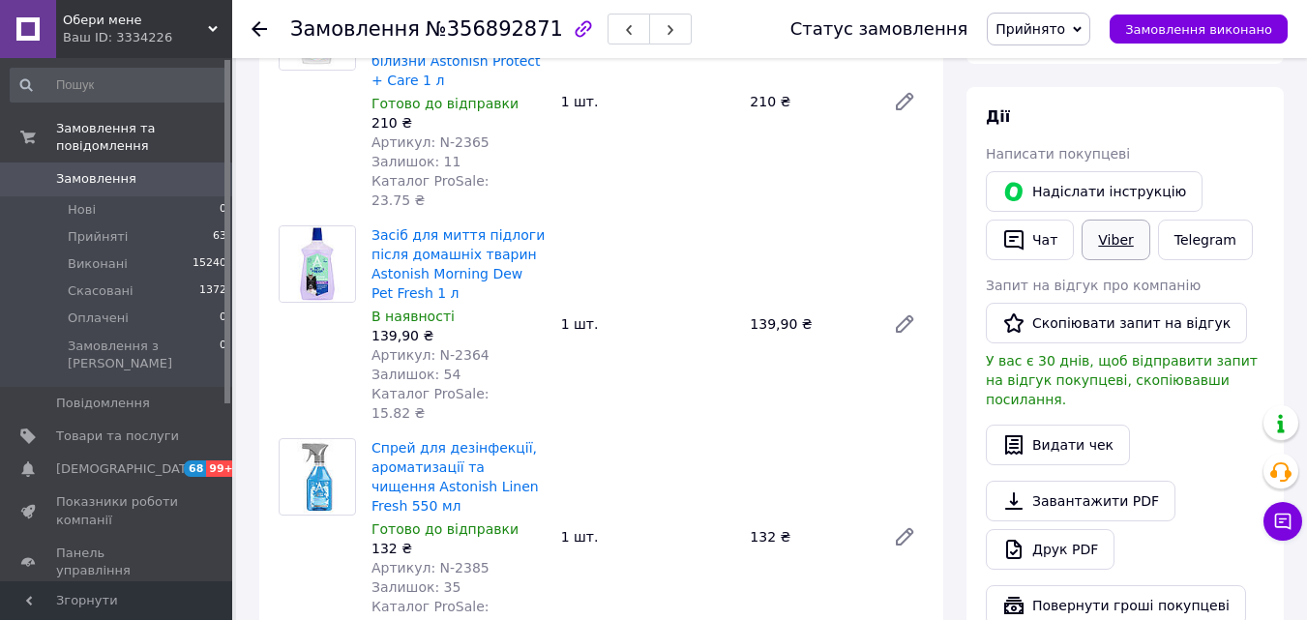
click at [1093, 234] on link "Viber" at bounding box center [1115, 240] width 68 height 41
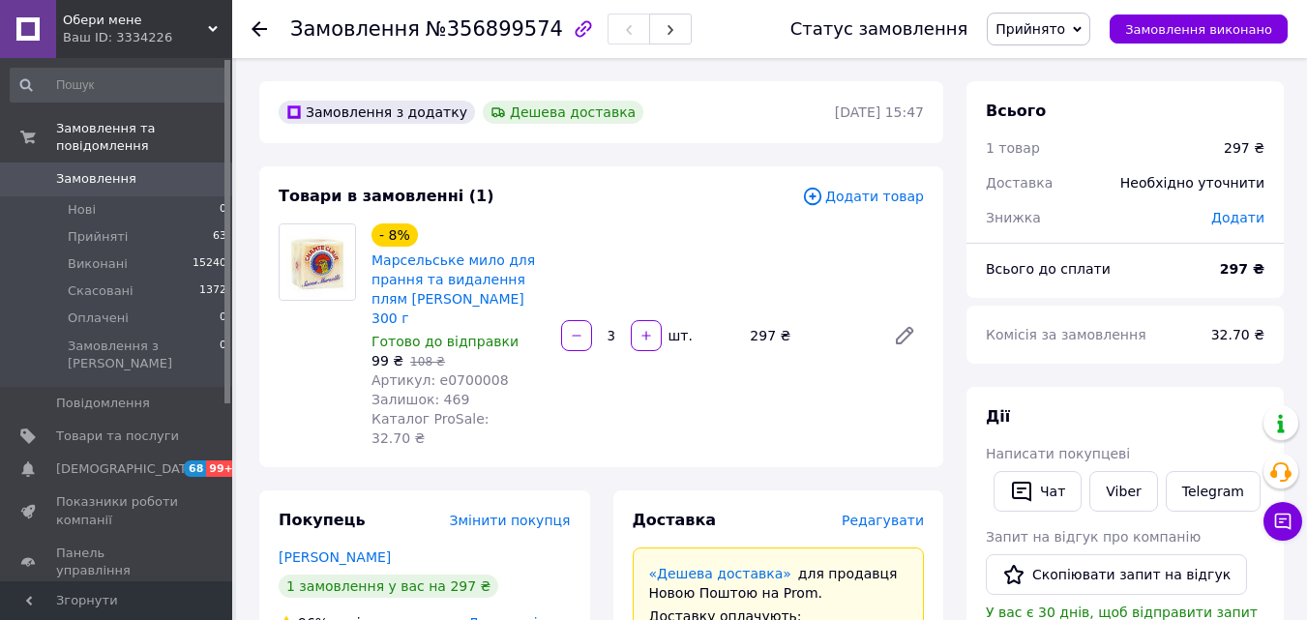
click at [894, 513] on span "Редагувати" at bounding box center [883, 520] width 82 height 15
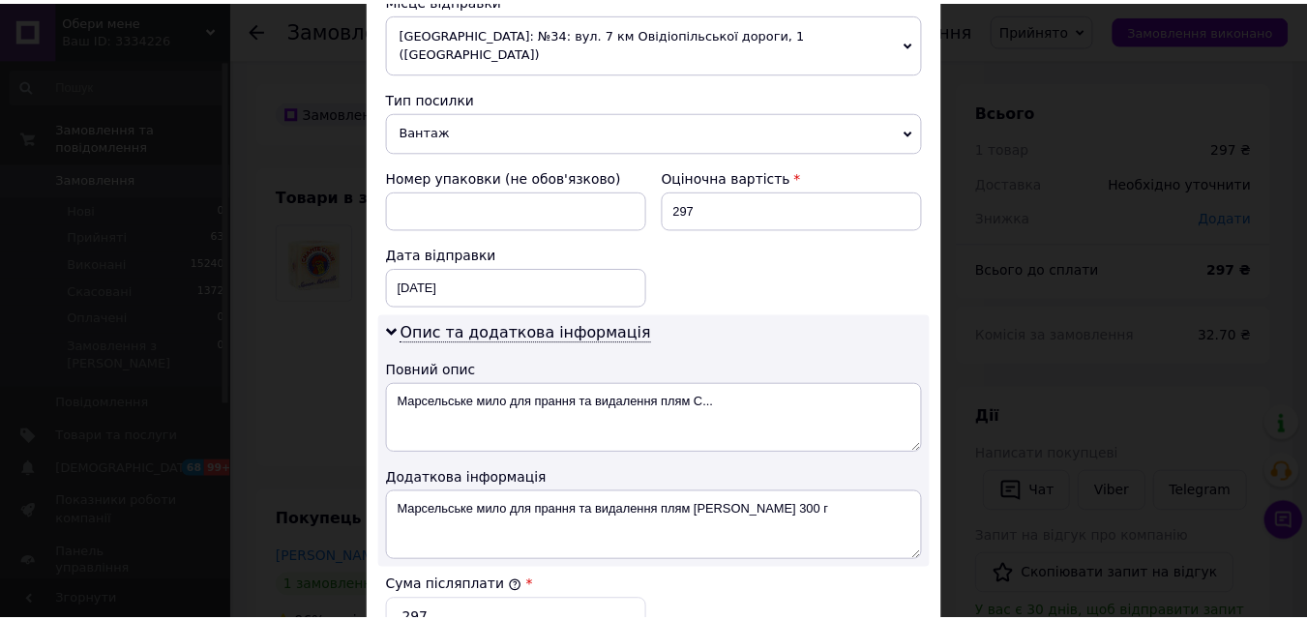
scroll to position [967, 0]
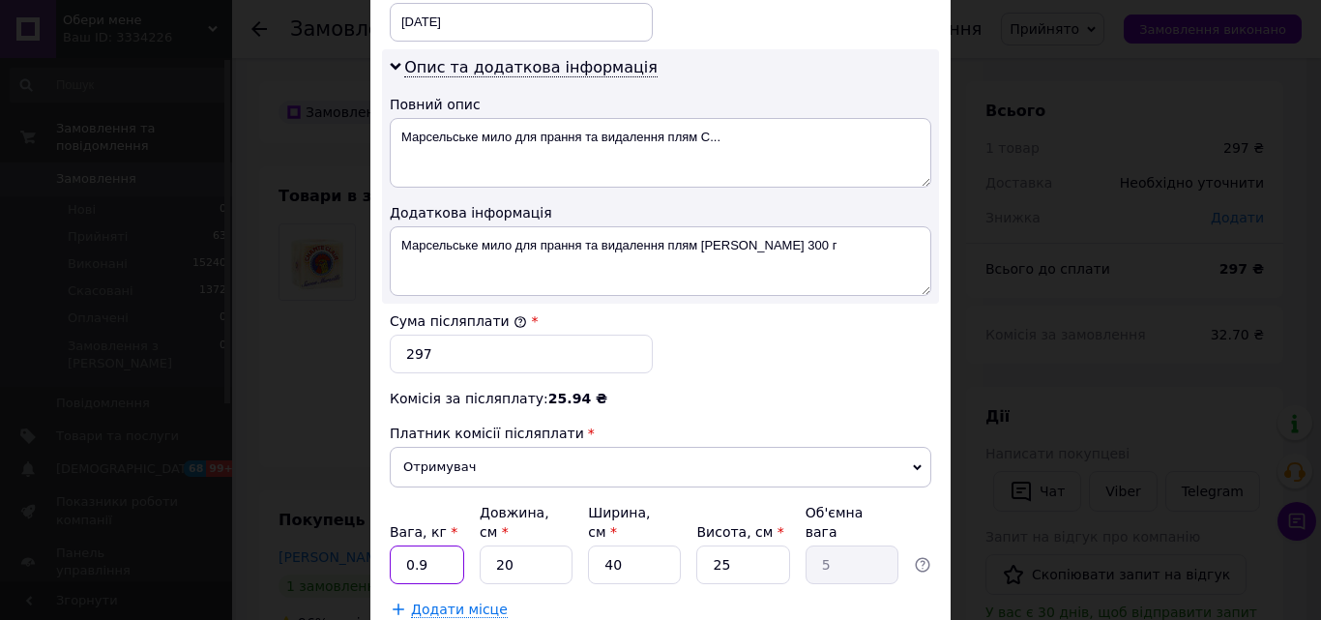
drag, startPoint x: 414, startPoint y: 521, endPoint x: 398, endPoint y: 523, distance: 16.6
click at [398, 546] on input "0.9" at bounding box center [427, 565] width 74 height 39
type input "1"
click at [599, 546] on input "40" at bounding box center [634, 565] width 93 height 39
type input "20"
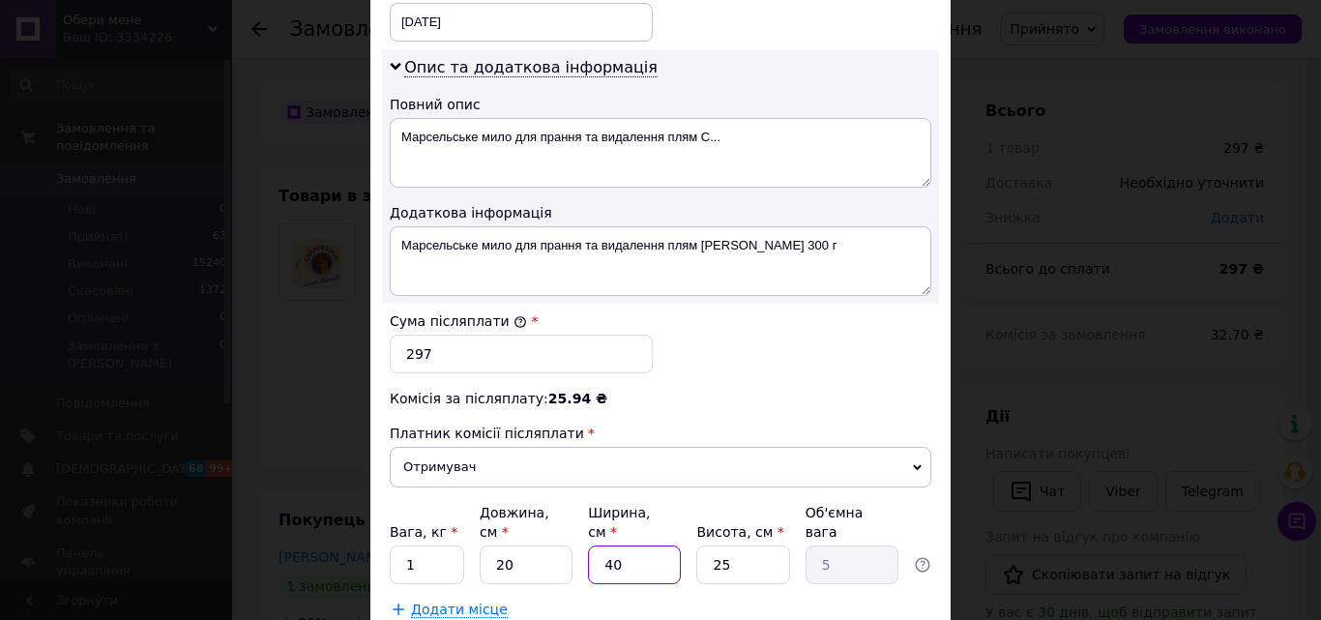
type input "2.5"
type input "20"
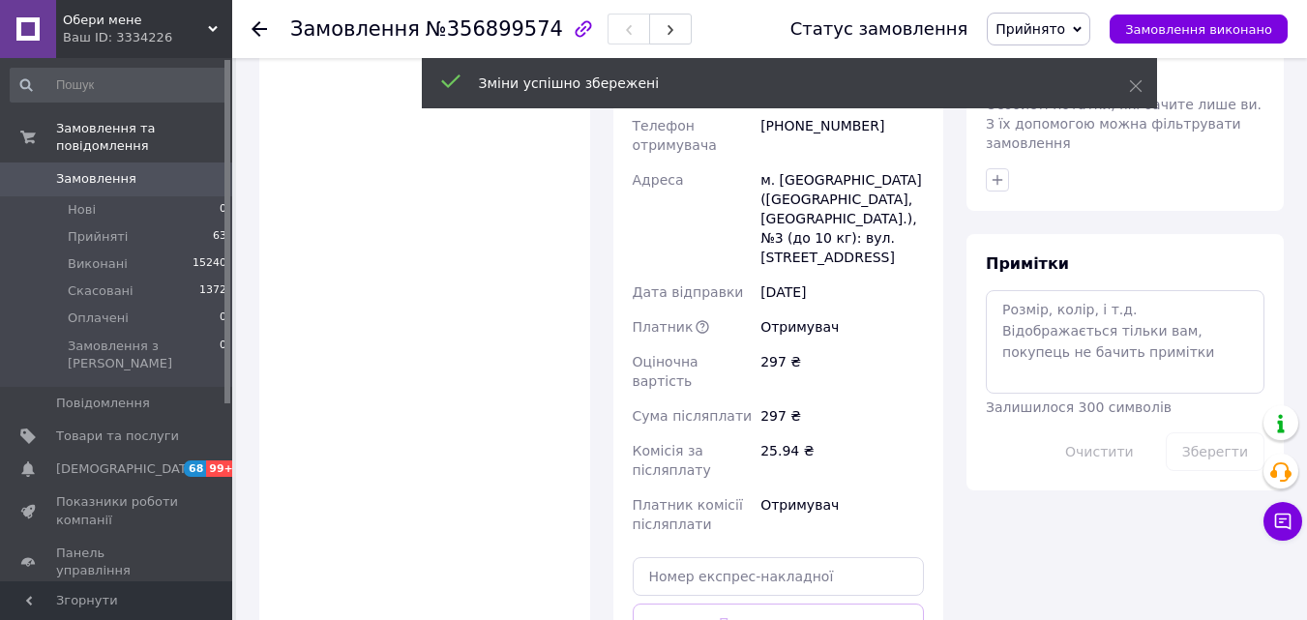
scroll to position [871, 0]
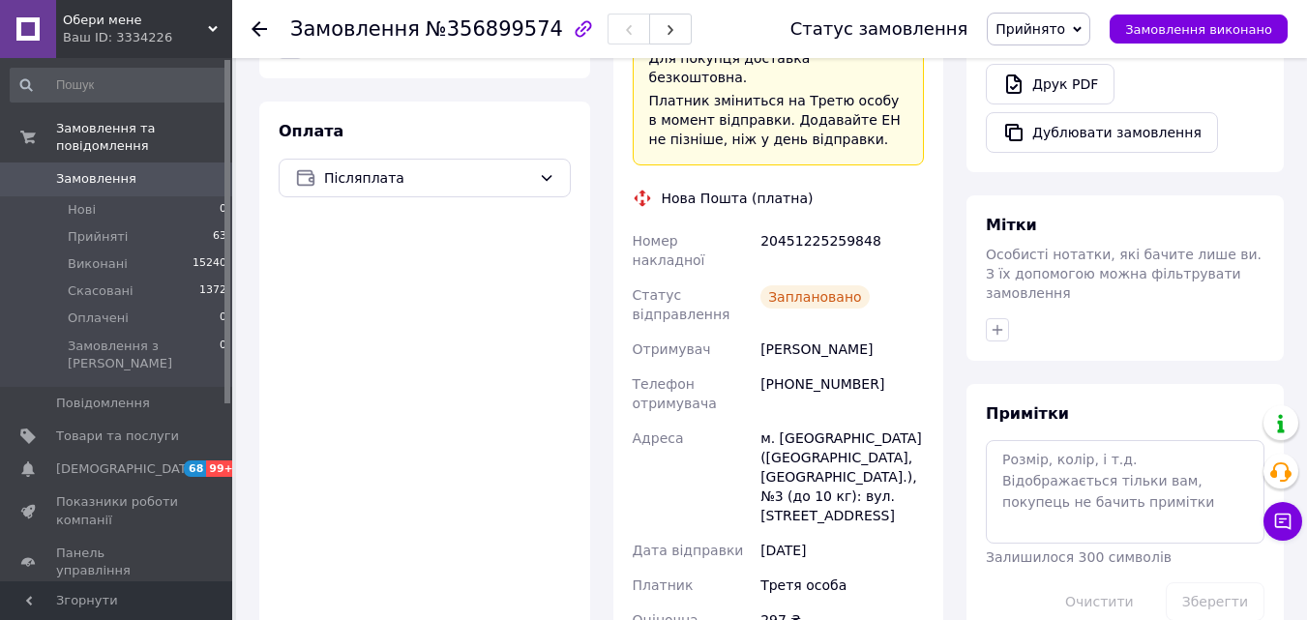
scroll to position [677, 0]
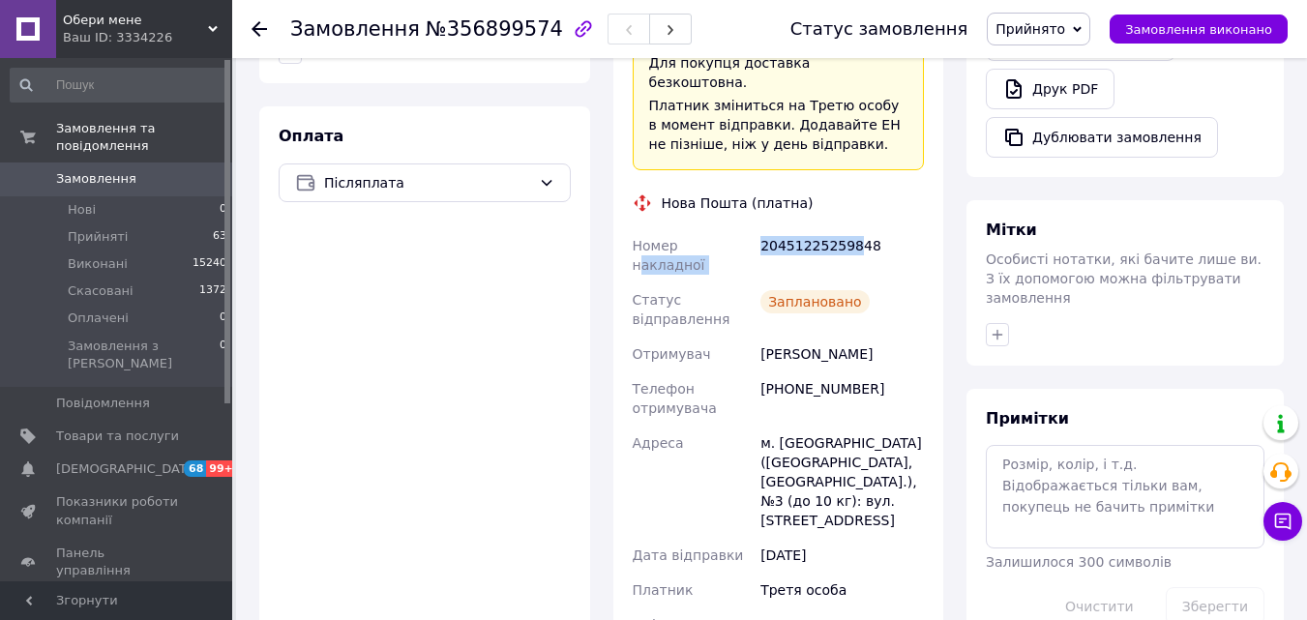
drag, startPoint x: 767, startPoint y: 167, endPoint x: 785, endPoint y: 165, distance: 18.5
click at [690, 228] on div "Номер накладної 20451225259848 Статус відправлення Заплановано Отримувач [PERSO…" at bounding box center [779, 516] width 300 height 577
drag, startPoint x: 761, startPoint y: 164, endPoint x: 629, endPoint y: 173, distance: 132.8
click at [629, 228] on div "Номер накладної 20451225259848 Статус відправлення Заплановано Отримувач [PERSO…" at bounding box center [779, 516] width 300 height 577
copy div "Номер накладної 20451225259848"
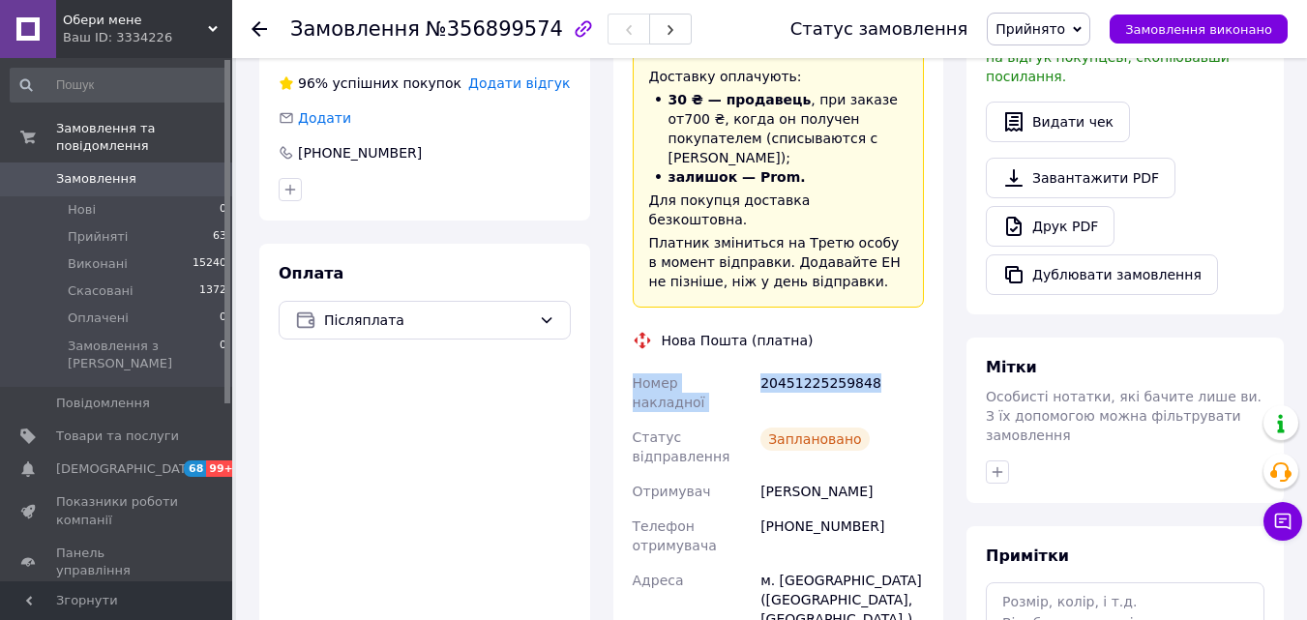
scroll to position [290, 0]
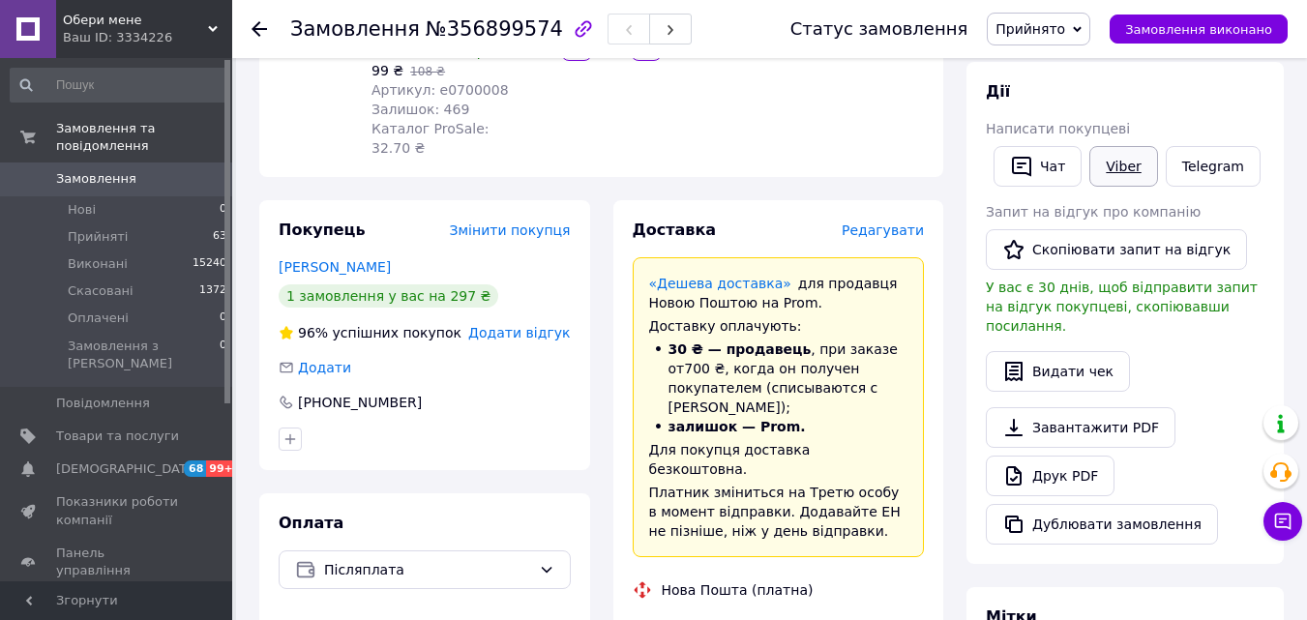
click at [1122, 171] on link "Viber" at bounding box center [1123, 166] width 68 height 41
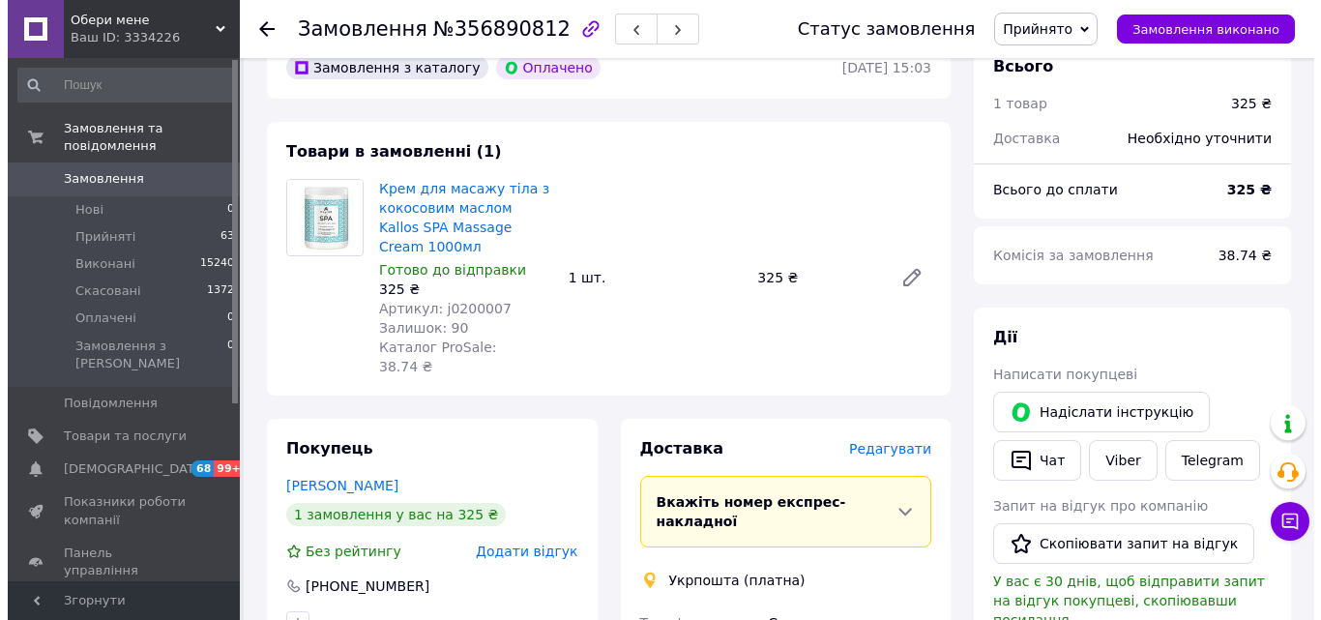
scroll to position [290, 0]
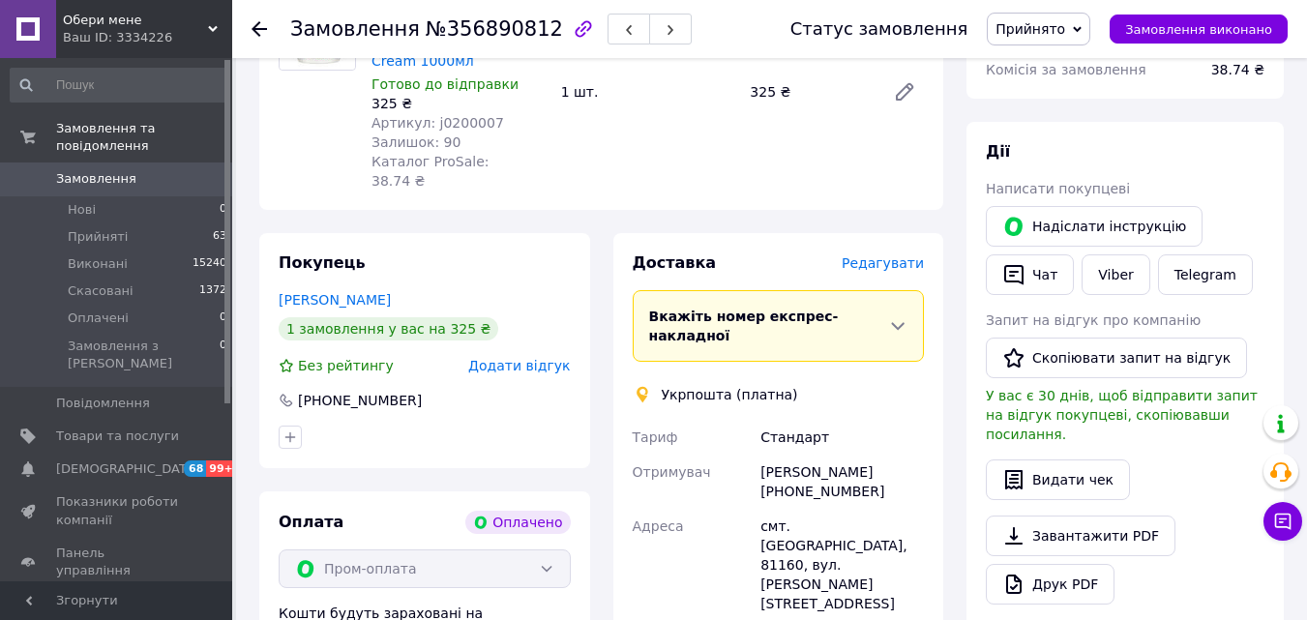
click at [896, 255] on span "Редагувати" at bounding box center [883, 262] width 82 height 15
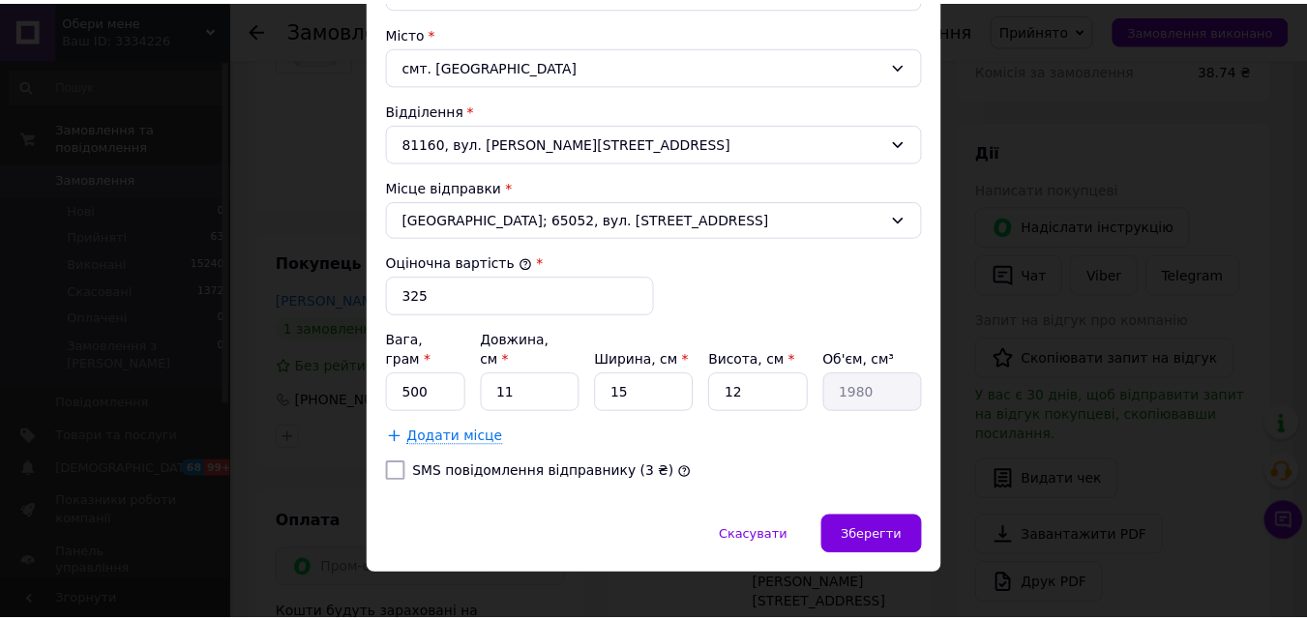
scroll to position [590, 0]
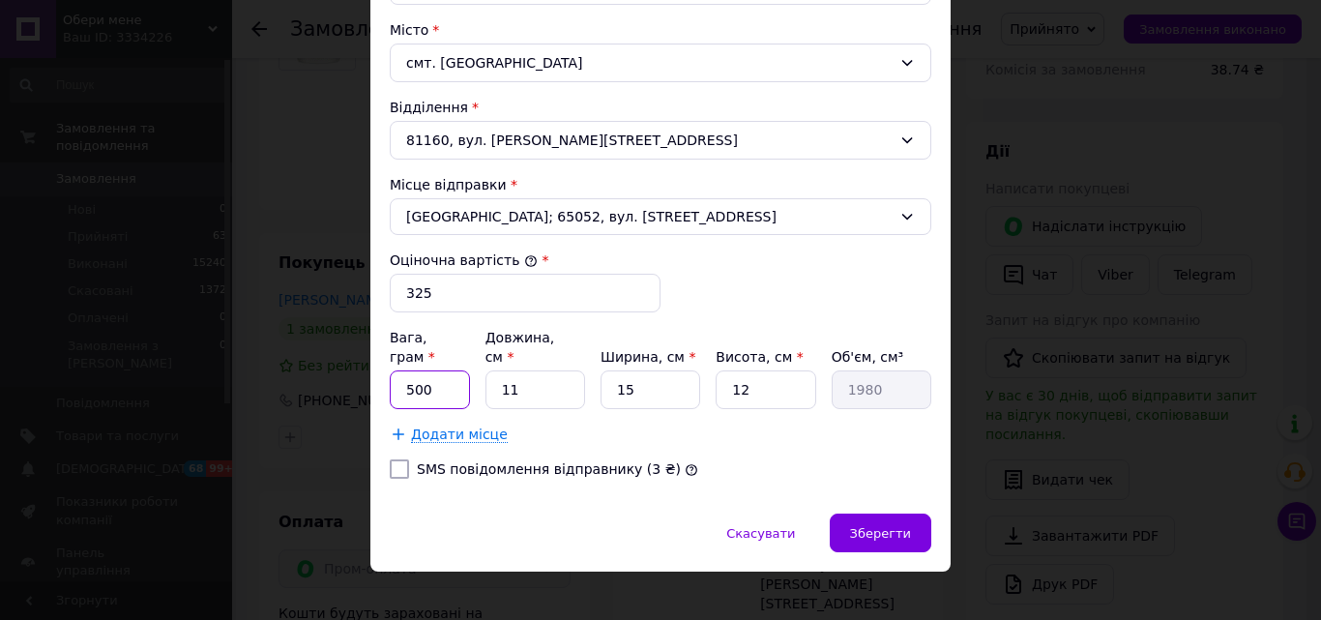
click at [409, 370] on input "500" at bounding box center [430, 389] width 80 height 39
type input "1000"
click at [495, 373] on input "11" at bounding box center [536, 389] width 100 height 39
type input "02"
type input "360"
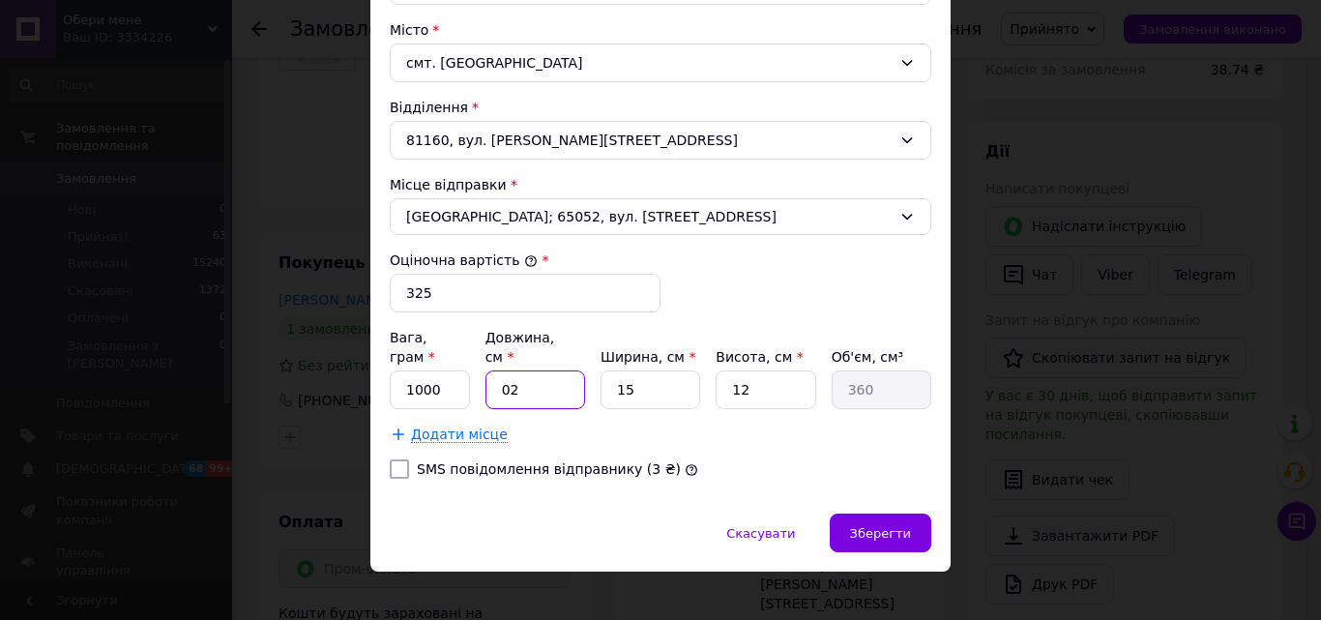
type input "02"
drag, startPoint x: 615, startPoint y: 373, endPoint x: 576, endPoint y: 374, distance: 39.7
click at [576, 374] on div "Вага, грам * 1000 Довжина, см * 02 Ширина, см * 15 Висота, см * 12 Об'єм, см³ 3…" at bounding box center [661, 368] width 542 height 81
type input "2"
type input "48"
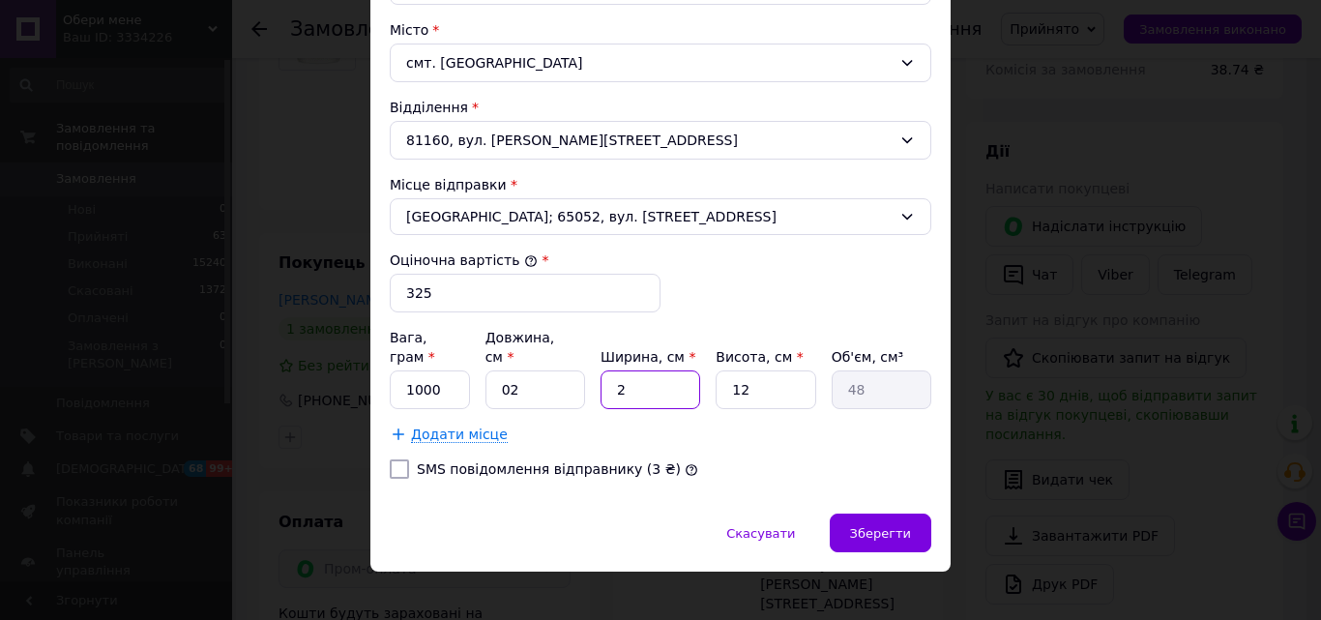
type input "20"
type input "480"
type input "20"
drag, startPoint x: 535, startPoint y: 374, endPoint x: 510, endPoint y: 374, distance: 25.2
click at [479, 374] on div "Вага, грам * 1000 Довжина, см * 02 Ширина, см * 20 Висота, см * 12 Об'єм, см³ 4…" at bounding box center [661, 368] width 542 height 81
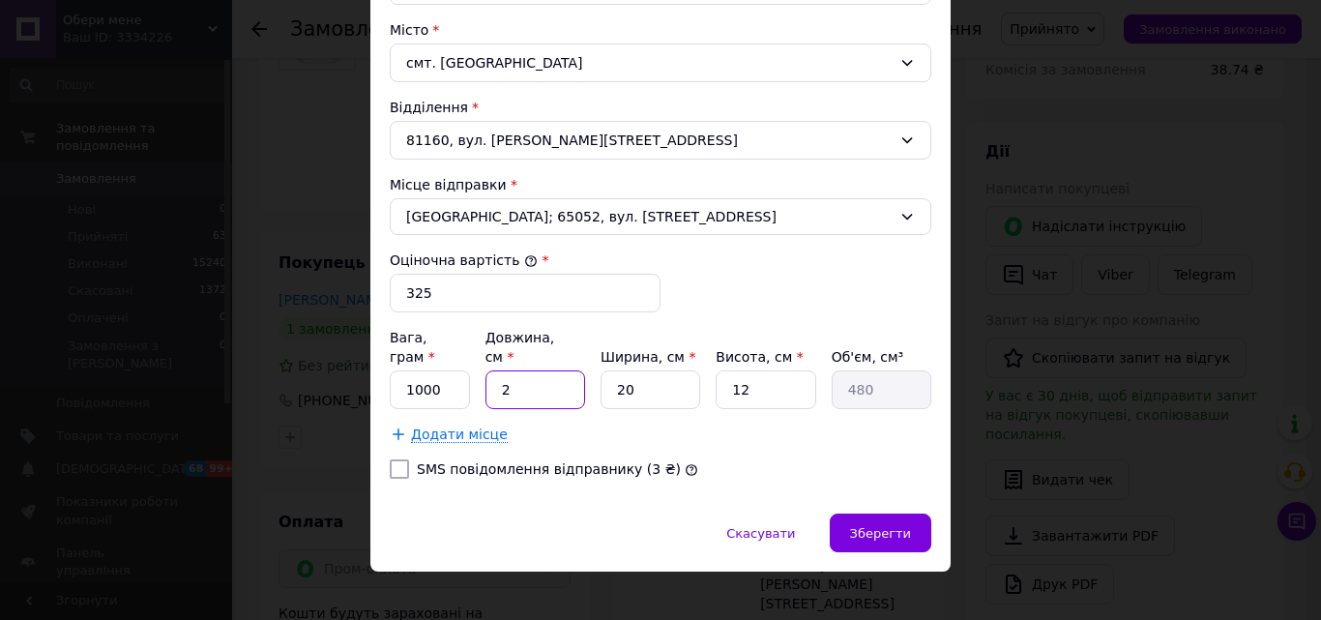
type input "20"
type input "4800"
type input "20"
click at [685, 368] on div "Вага, грам * 1000 Довжина, см * 20 Ширина, см * 20 Висота, см * 12 Об'єм, см³ 4…" at bounding box center [661, 368] width 542 height 81
type input "2"
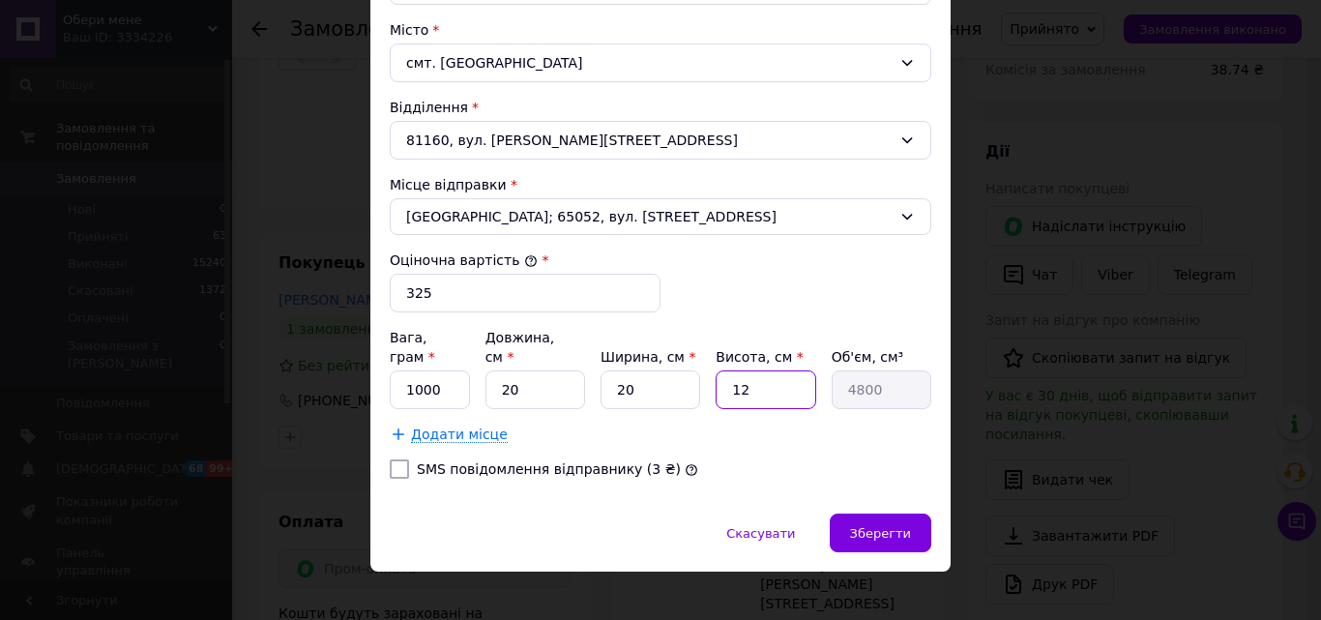
type input "800"
type input "20"
type input "8000"
type input "20"
click at [926, 515] on div "Зберегти" at bounding box center [881, 533] width 102 height 39
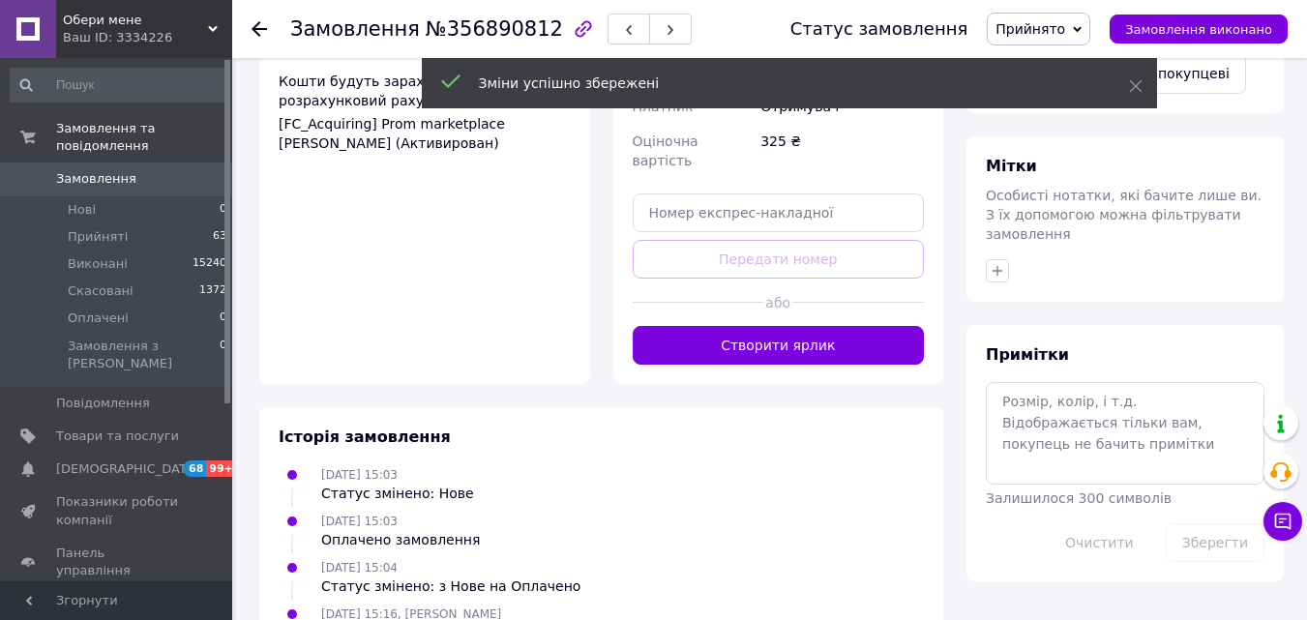
scroll to position [837, 0]
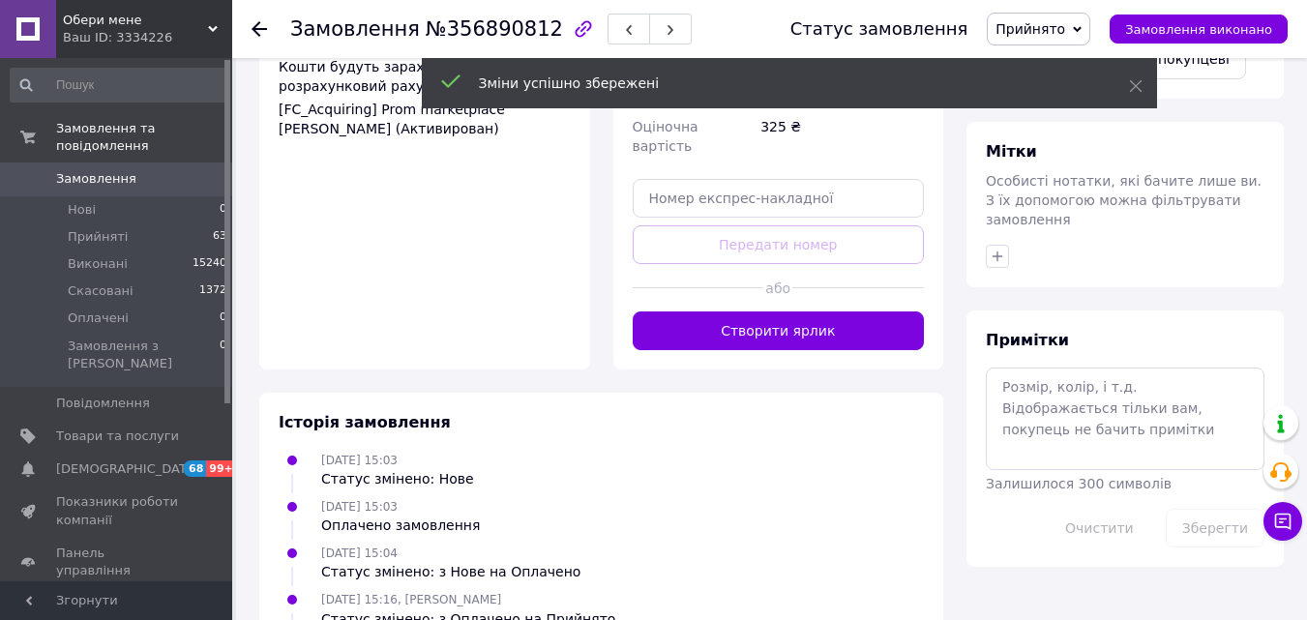
click at [771, 311] on button "Створити ярлик" at bounding box center [779, 330] width 292 height 39
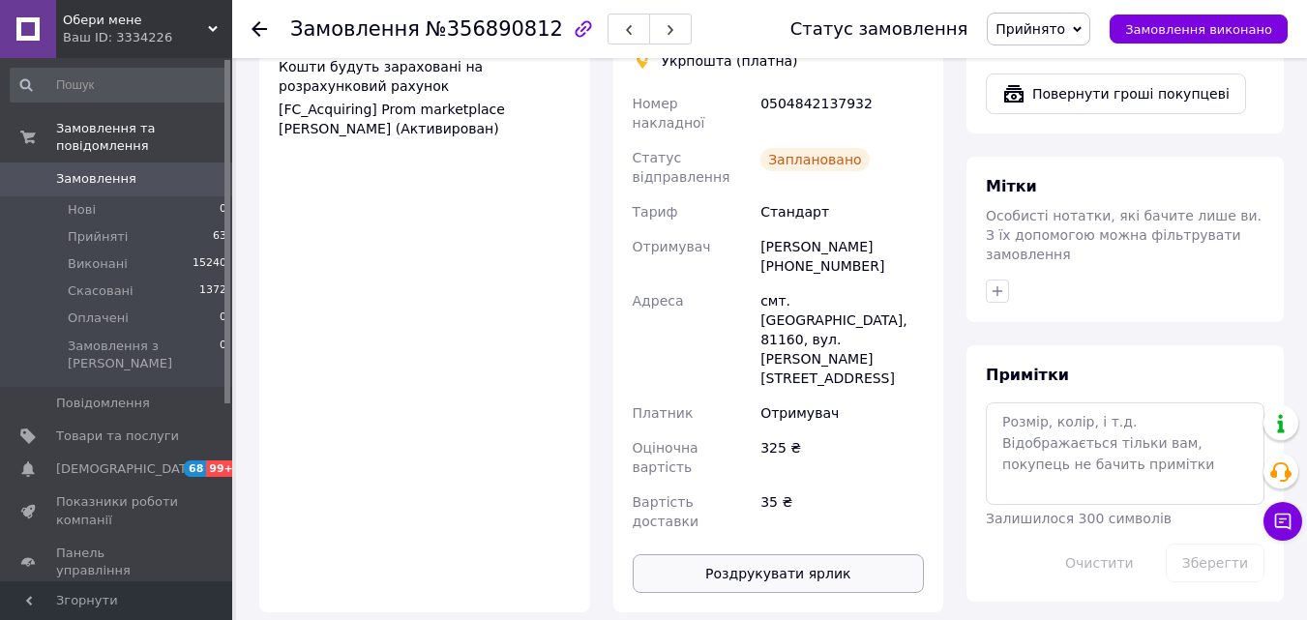
click at [781, 554] on button "Роздрукувати ярлик" at bounding box center [779, 573] width 292 height 39
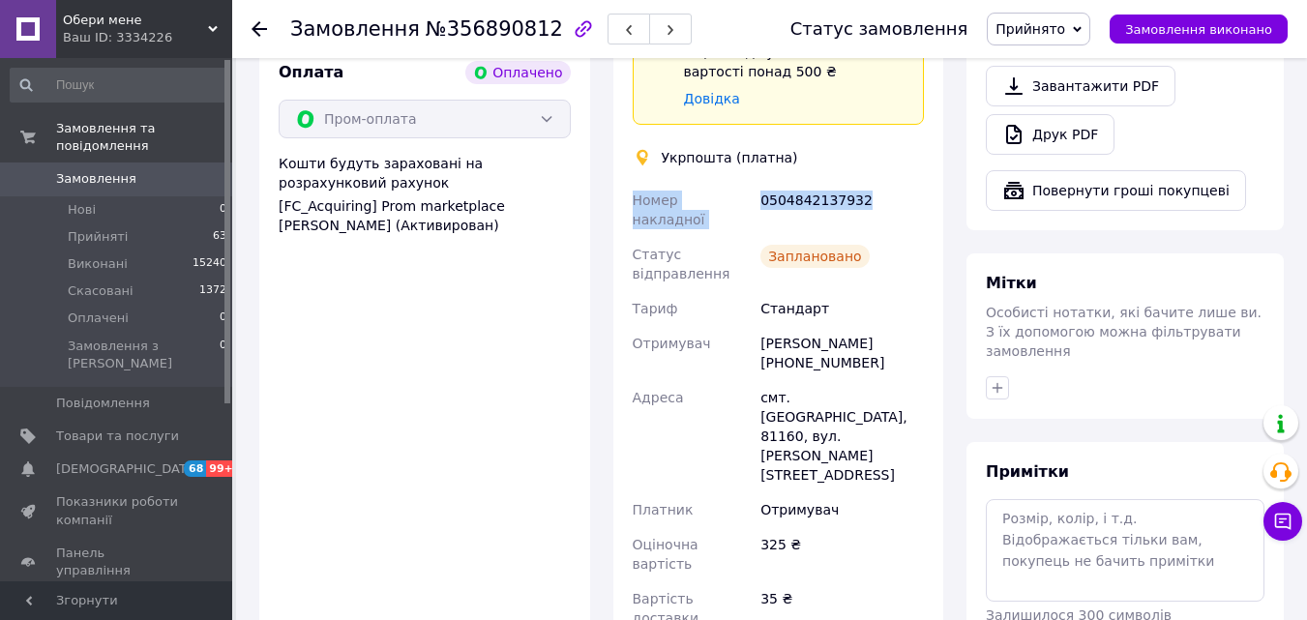
drag, startPoint x: 862, startPoint y: 146, endPoint x: 628, endPoint y: 143, distance: 234.1
click at [629, 183] on div "Номер накладної 0504842137932 Статус відправлення Заплановано Тариф Стандарт От…" at bounding box center [779, 409] width 300 height 453
copy div "Номер накладної 0504842137932"
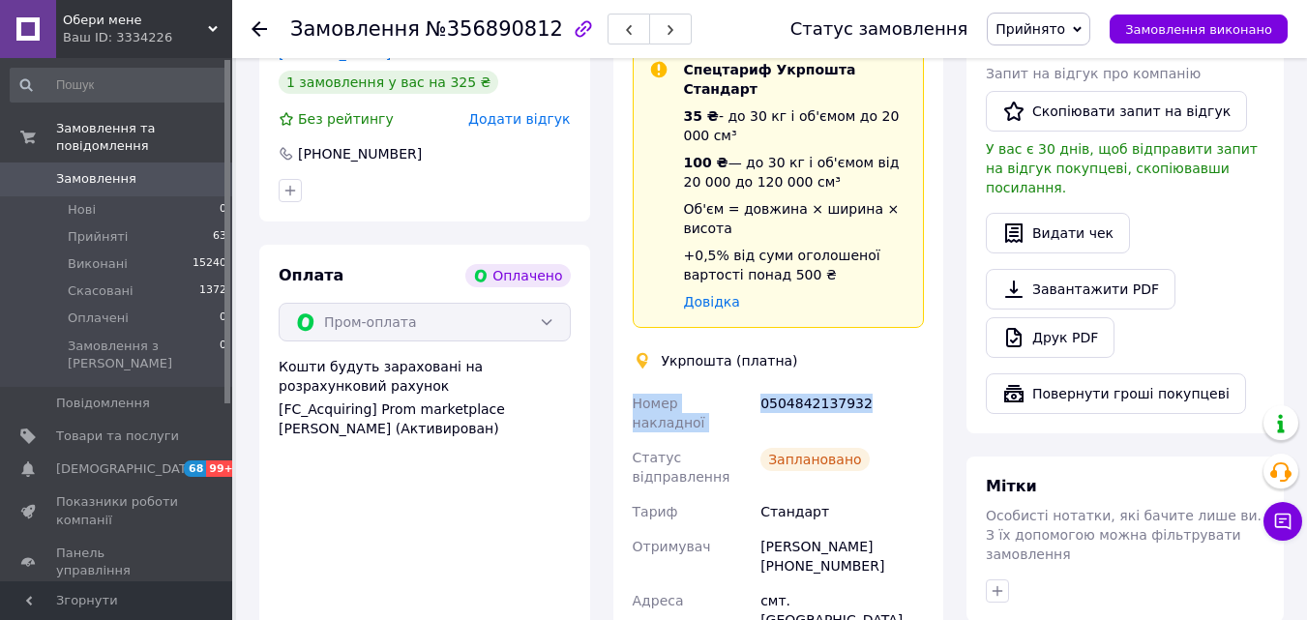
scroll to position [160, 0]
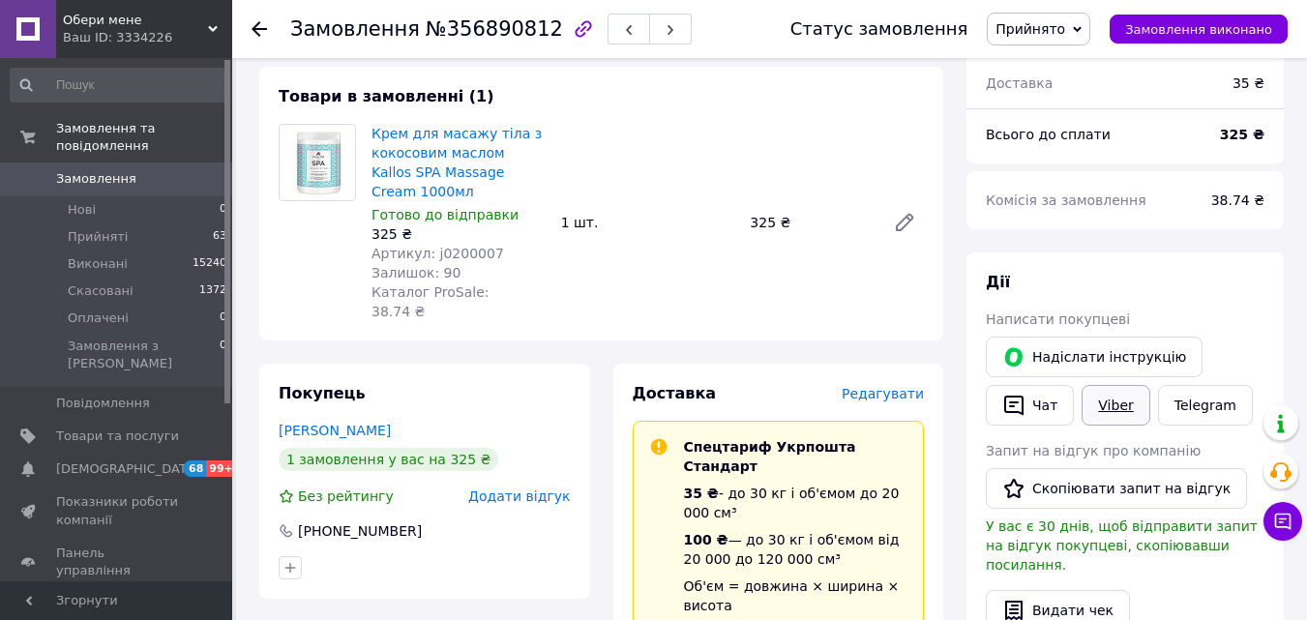
click at [1120, 412] on link "Viber" at bounding box center [1115, 405] width 68 height 41
